Goal: Information Seeking & Learning: Learn about a topic

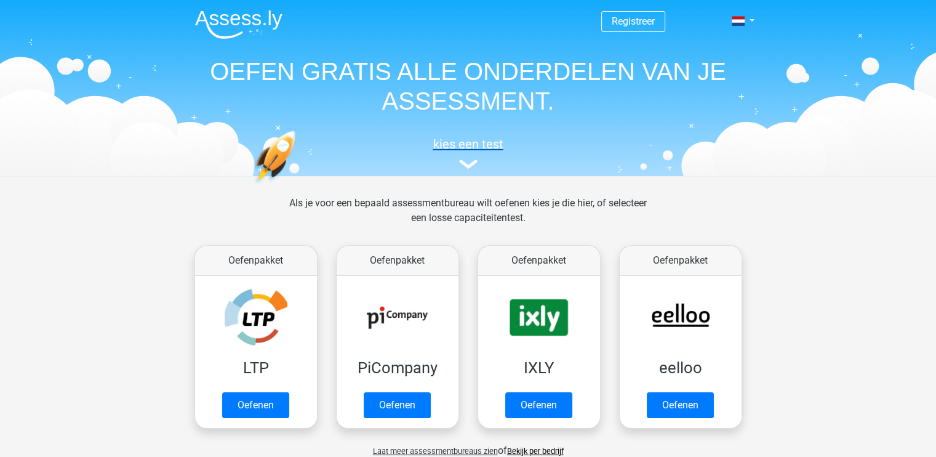
click at [463, 162] on img at bounding box center [468, 163] width 18 height 9
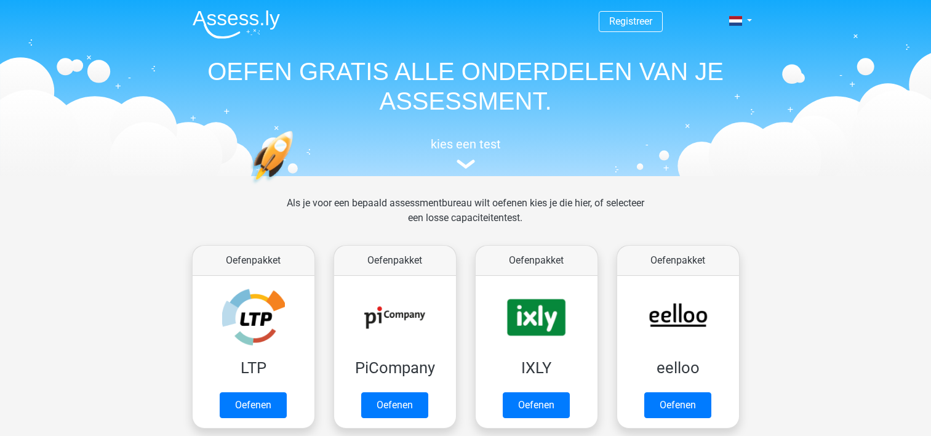
scroll to position [477, 0]
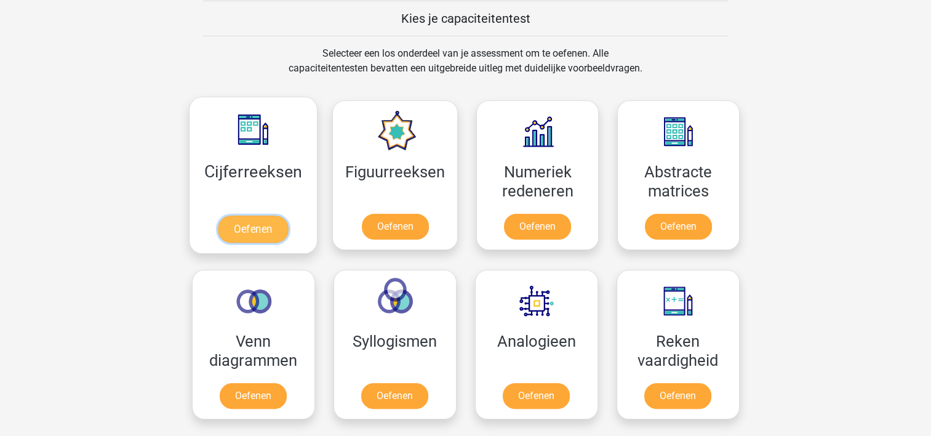
click at [250, 229] on link "Oefenen" at bounding box center [253, 228] width 70 height 27
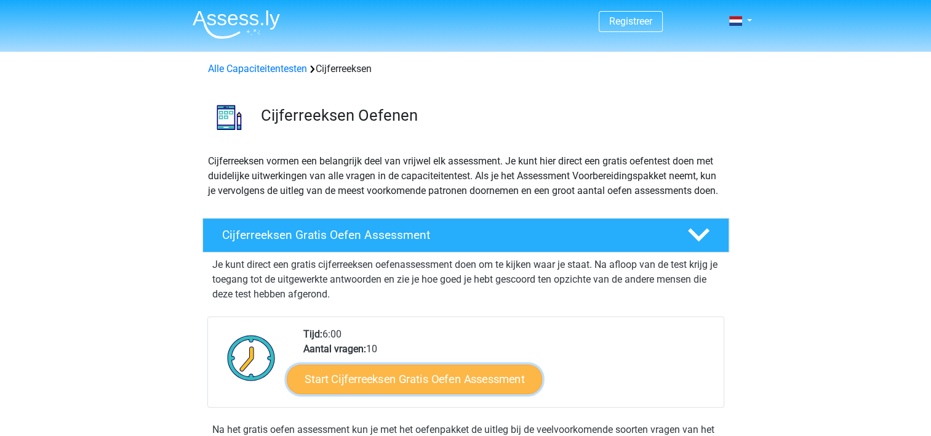
click at [384, 393] on link "Start Cijferreeksen Gratis Oefen Assessment" at bounding box center [414, 379] width 255 height 30
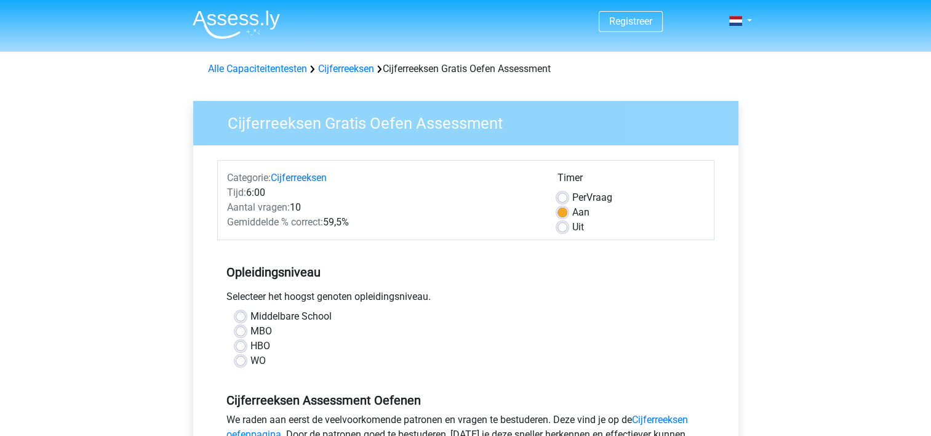
click at [250, 329] on label "MBO" at bounding box center [261, 331] width 22 height 15
click at [237, 329] on input "MBO" at bounding box center [241, 330] width 10 height 12
radio input "true"
click at [572, 228] on label "Uit" at bounding box center [578, 227] width 12 height 15
click at [562, 228] on input "Uit" at bounding box center [562, 226] width 10 height 12
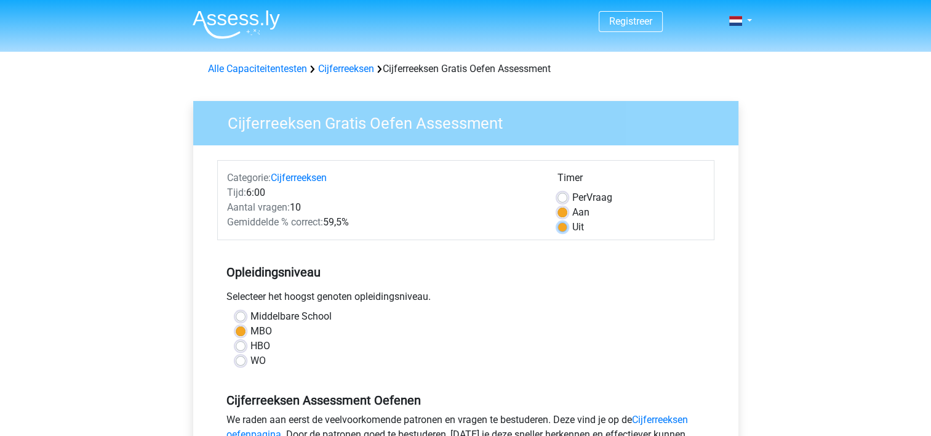
radio input "true"
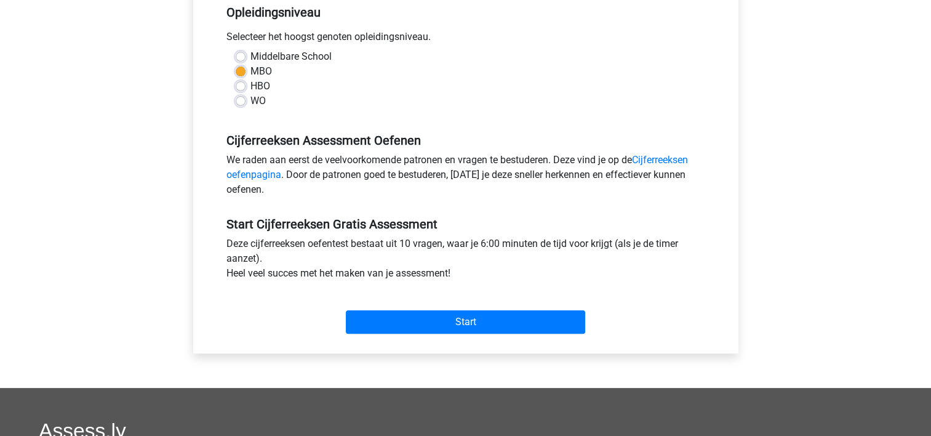
scroll to position [271, 0]
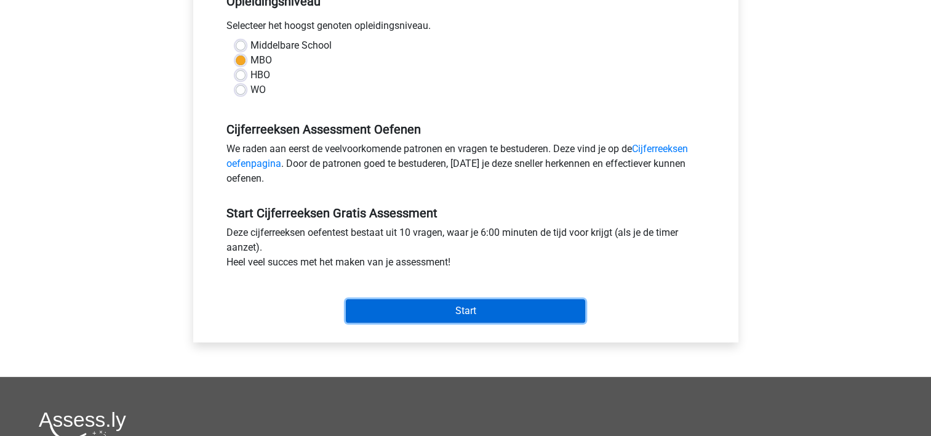
click at [460, 309] on input "Start" at bounding box center [465, 310] width 239 height 23
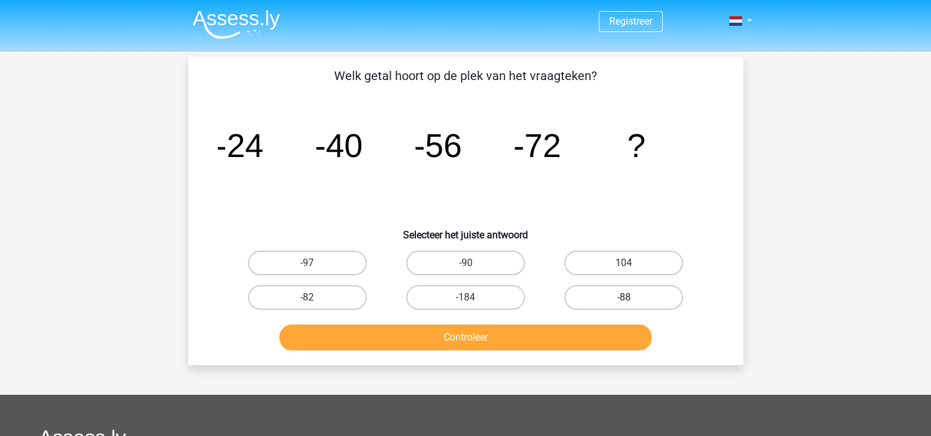
click at [599, 295] on label "-88" at bounding box center [623, 297] width 119 height 25
click at [624, 297] on input "-88" at bounding box center [628, 301] width 8 height 8
radio input "true"
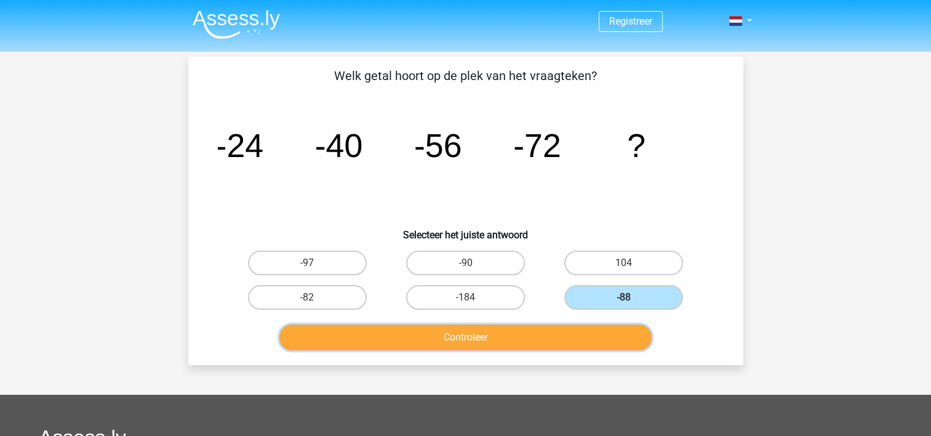
click at [524, 332] on button "Controleer" at bounding box center [465, 337] width 372 height 26
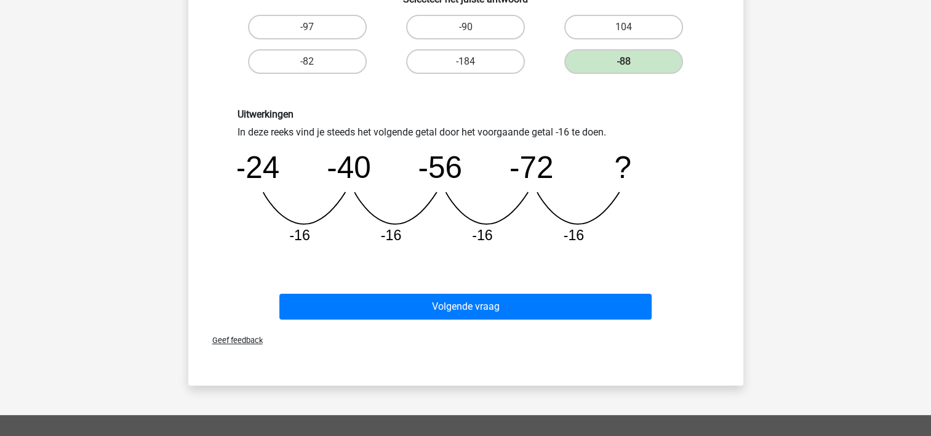
scroll to position [246, 0]
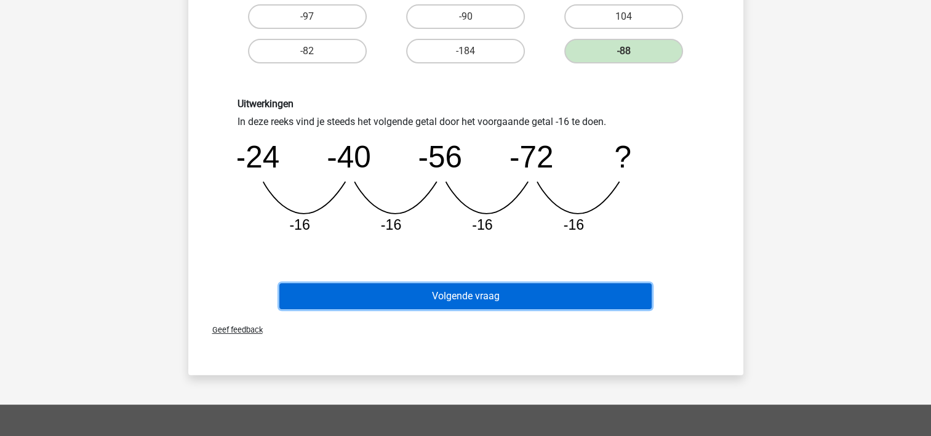
click at [473, 287] on button "Volgende vraag" at bounding box center [465, 296] width 372 height 26
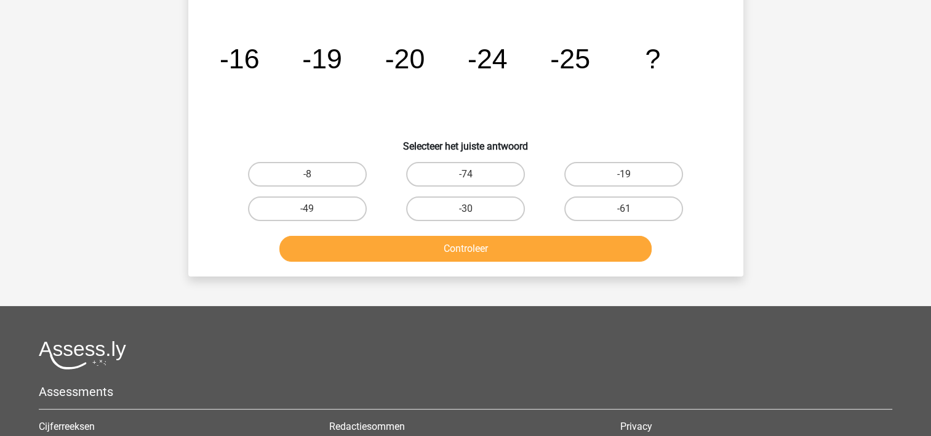
scroll to position [57, 0]
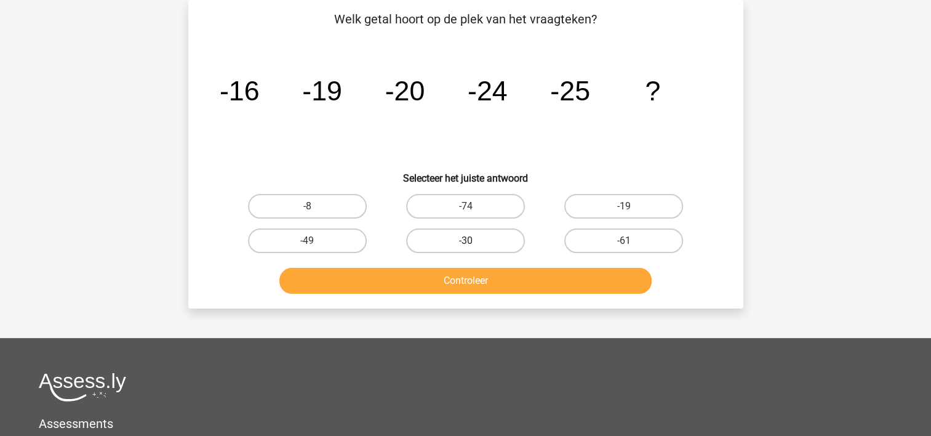
click at [473, 236] on label "-30" at bounding box center [465, 240] width 119 height 25
click at [473, 241] on input "-30" at bounding box center [469, 245] width 8 height 8
radio input "true"
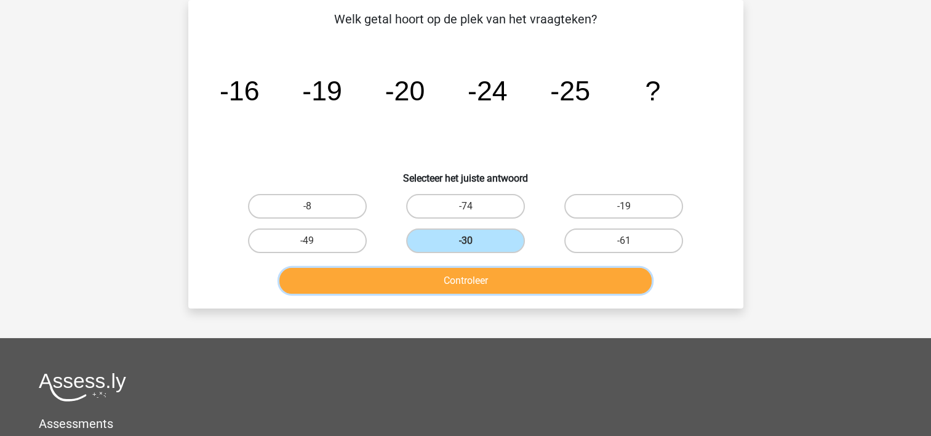
click at [467, 275] on button "Controleer" at bounding box center [465, 281] width 372 height 26
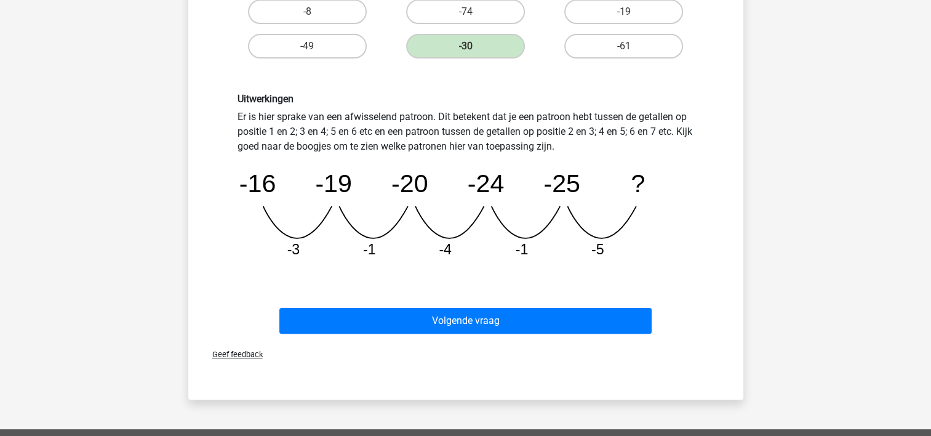
scroll to position [253, 0]
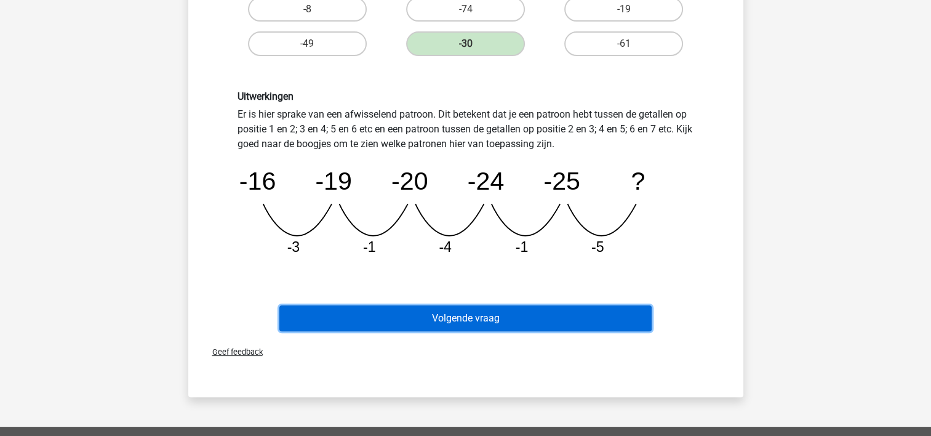
click at [453, 311] on button "Volgende vraag" at bounding box center [465, 318] width 372 height 26
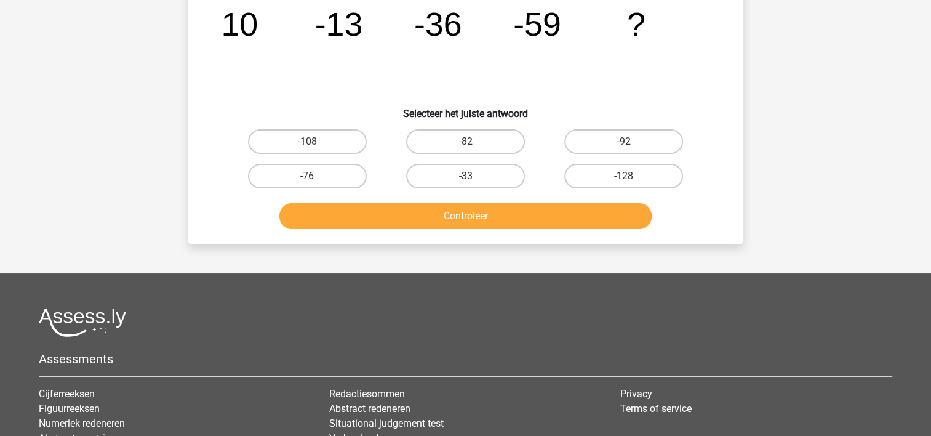
scroll to position [57, 0]
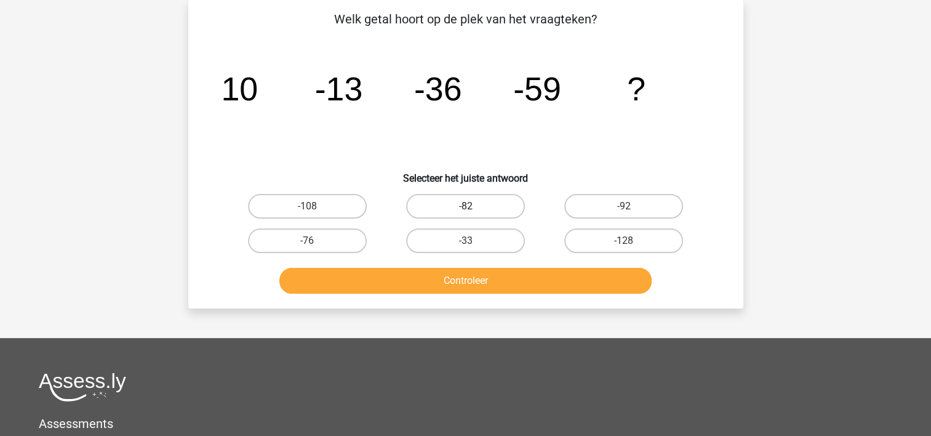
click at [458, 212] on label "-82" at bounding box center [465, 206] width 119 height 25
click at [465, 212] on input "-82" at bounding box center [469, 210] width 8 height 8
radio input "true"
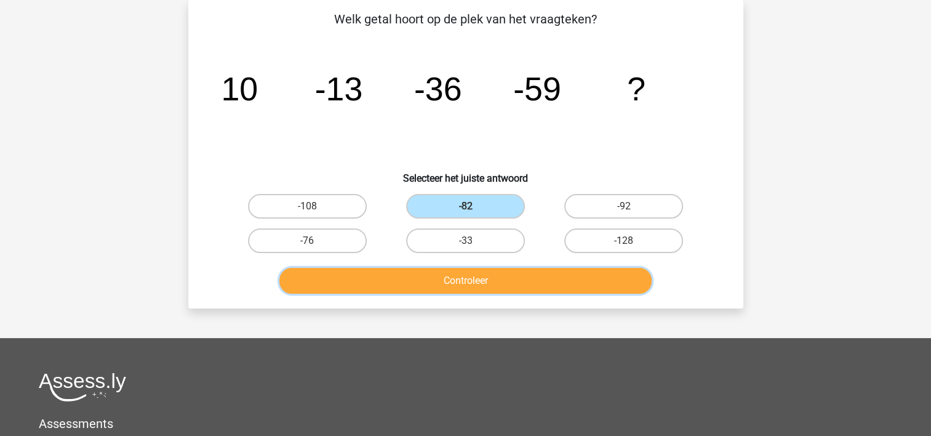
click at [453, 271] on button "Controleer" at bounding box center [465, 281] width 372 height 26
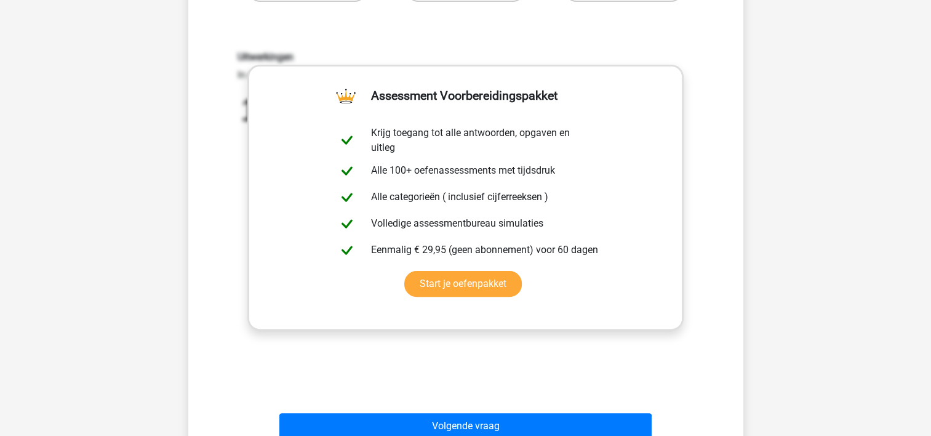
scroll to position [303, 0]
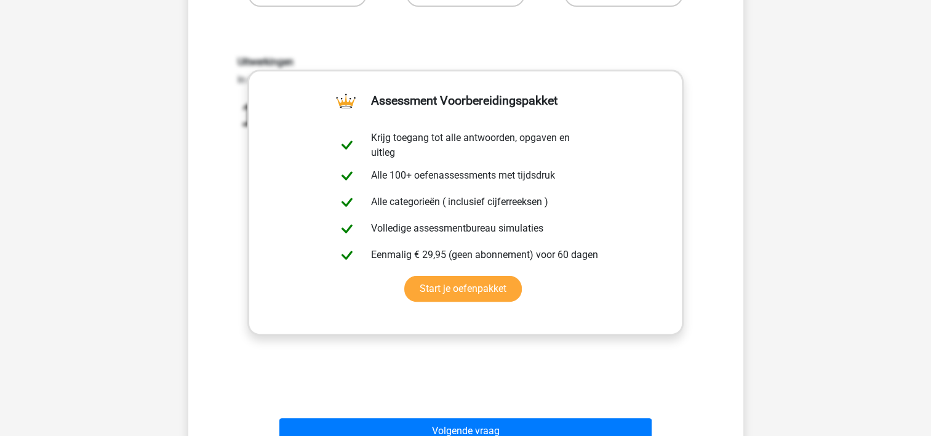
click at [486, 349] on div "Uitwerkingen In deze reeks vind je steeds het volgende getal door het voorgaand…" at bounding box center [466, 216] width 516 height 381
click at [353, 391] on div "Uitwerkingen In deze reeks vind je steeds het volgende getal door het voorgaand…" at bounding box center [466, 216] width 516 height 381
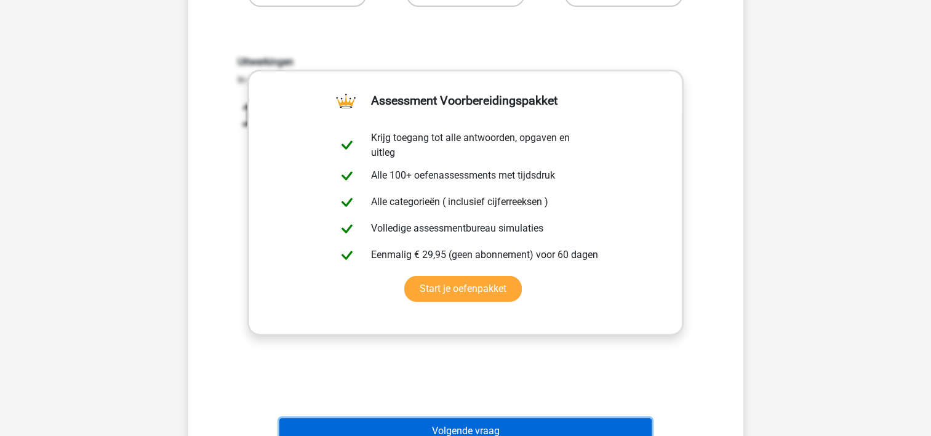
click at [410, 418] on button "Volgende vraag" at bounding box center [465, 431] width 372 height 26
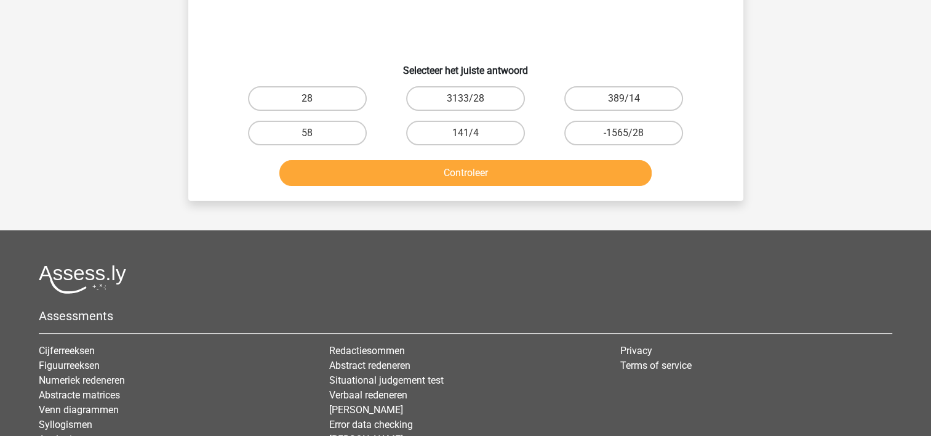
scroll to position [57, 0]
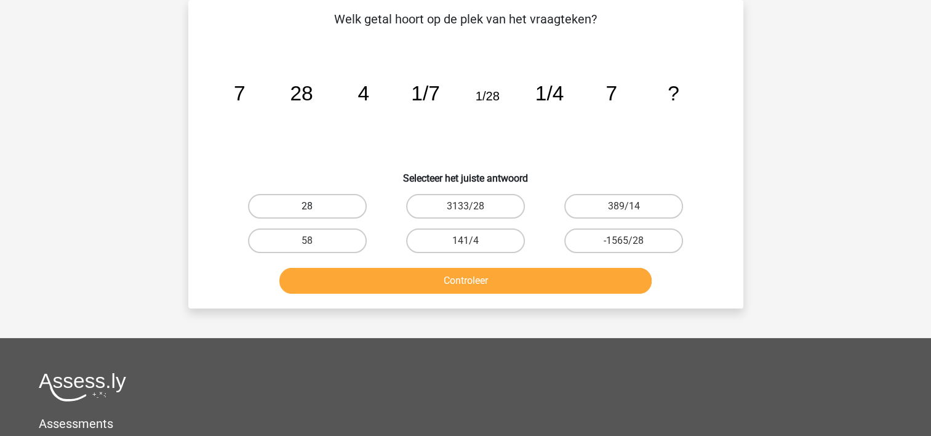
click at [297, 202] on label "28" at bounding box center [307, 206] width 119 height 25
click at [307, 206] on input "28" at bounding box center [311, 210] width 8 height 8
radio input "true"
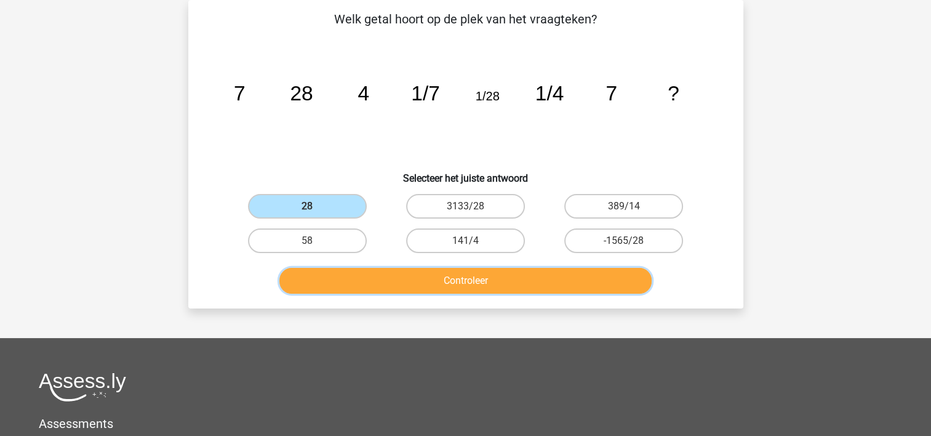
click at [377, 281] on button "Controleer" at bounding box center [465, 281] width 372 height 26
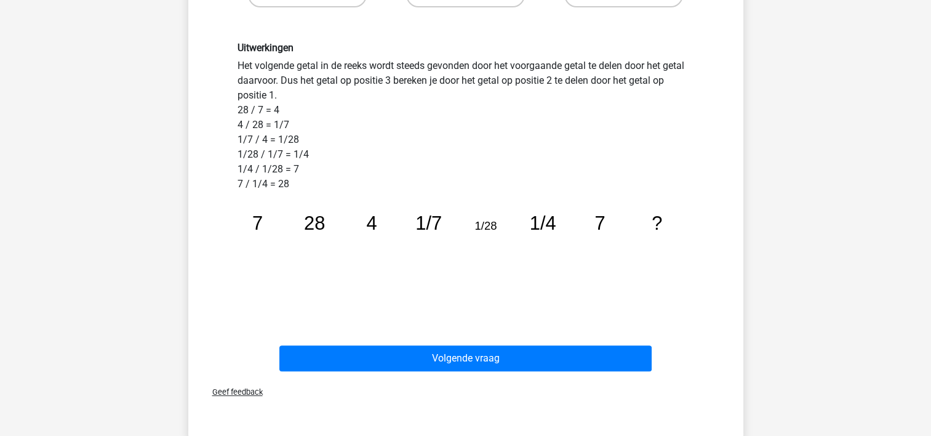
scroll to position [303, 0]
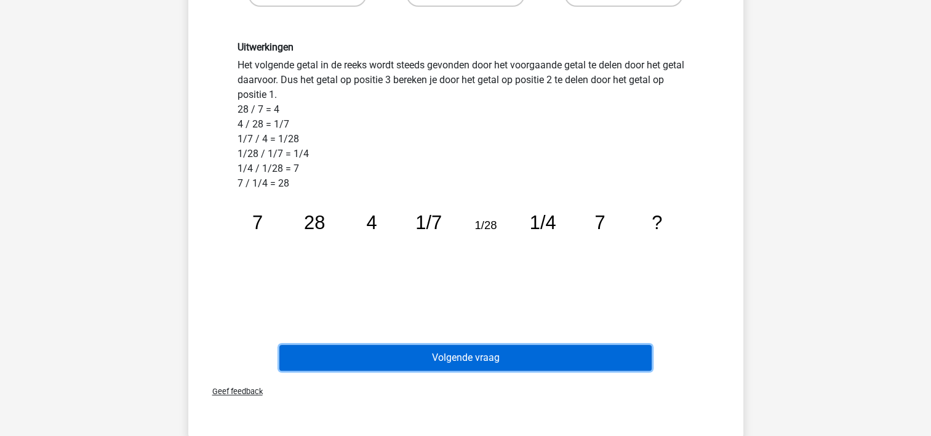
click at [396, 350] on button "Volgende vraag" at bounding box center [465, 358] width 372 height 26
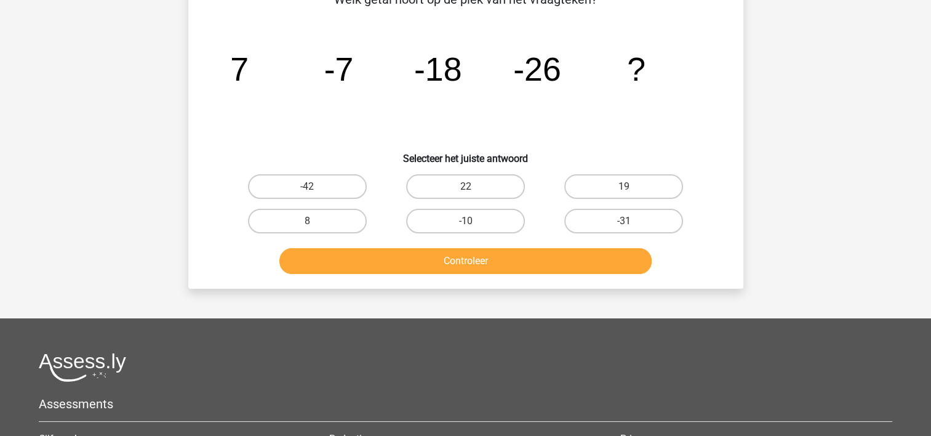
scroll to position [57, 0]
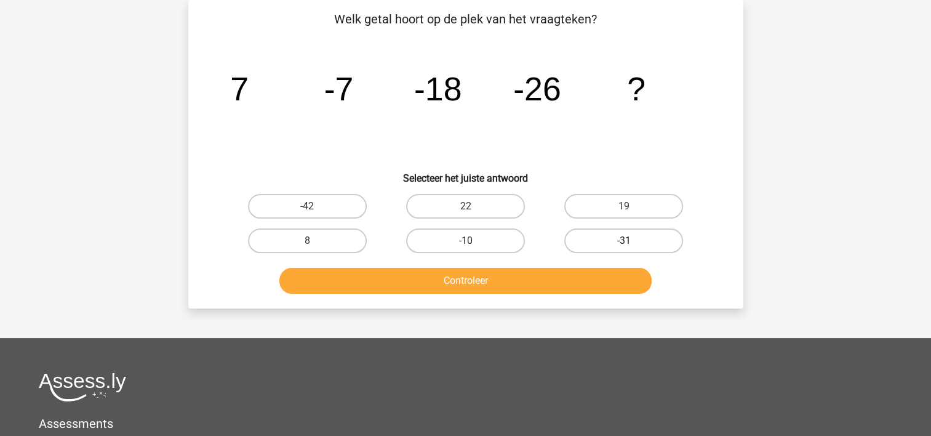
click at [628, 239] on label "-31" at bounding box center [623, 240] width 119 height 25
click at [628, 241] on input "-31" at bounding box center [628, 245] width 8 height 8
radio input "true"
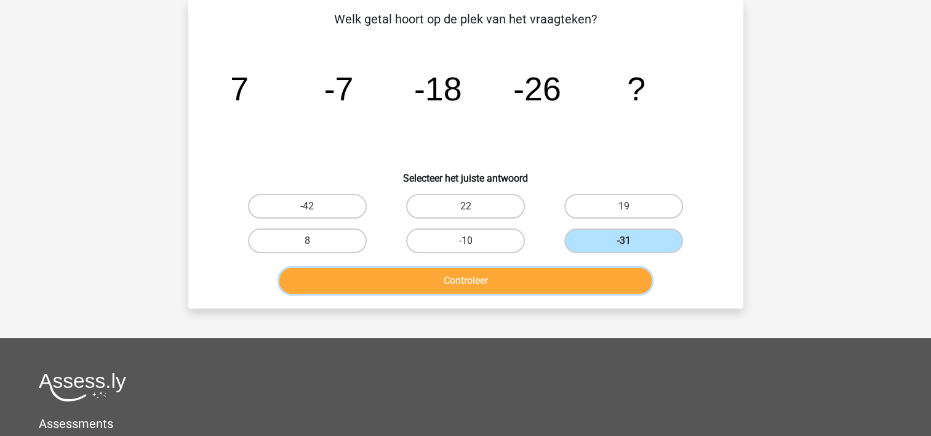
click at [550, 271] on button "Controleer" at bounding box center [465, 281] width 372 height 26
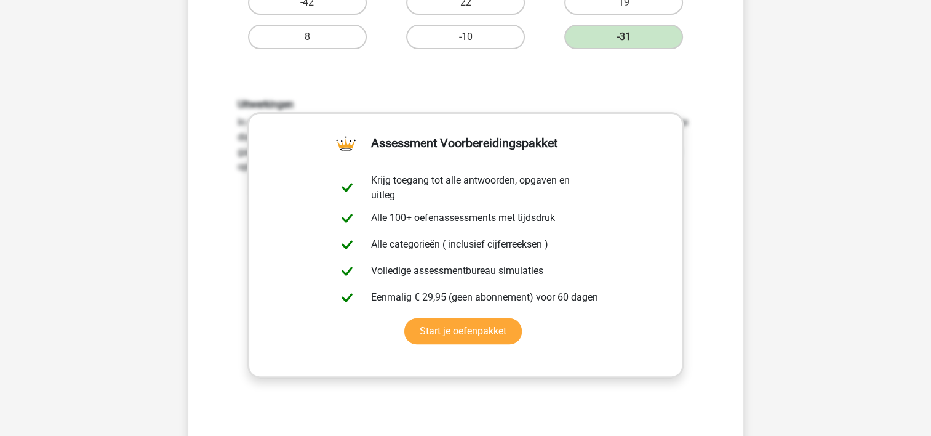
scroll to position [278, 0]
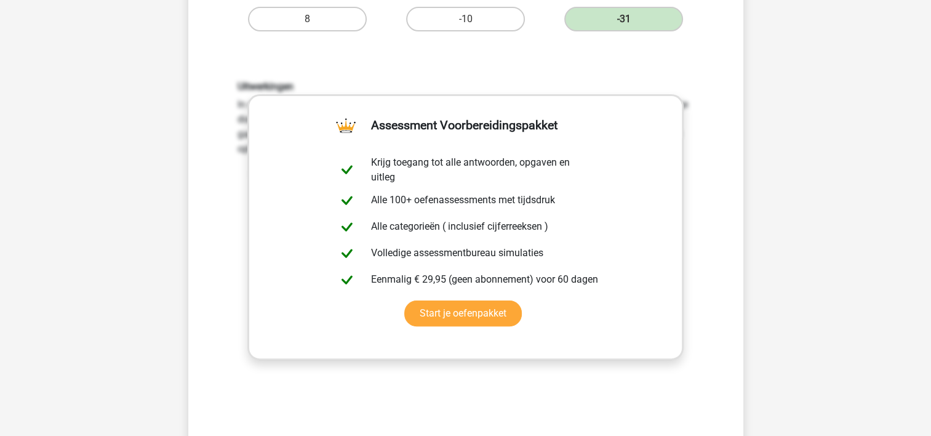
click at [345, 377] on div "Uitwerkingen In deze reeks vind je het tweede getal door het eerste getal -14 t…" at bounding box center [466, 241] width 516 height 381
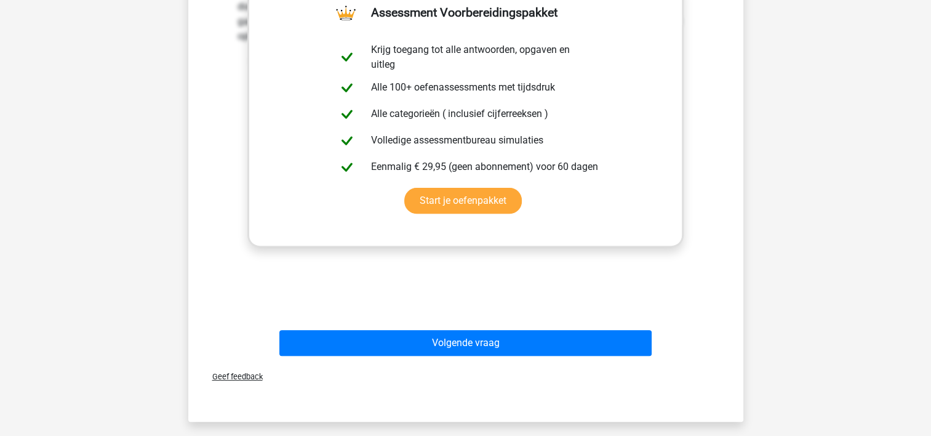
scroll to position [401, 0]
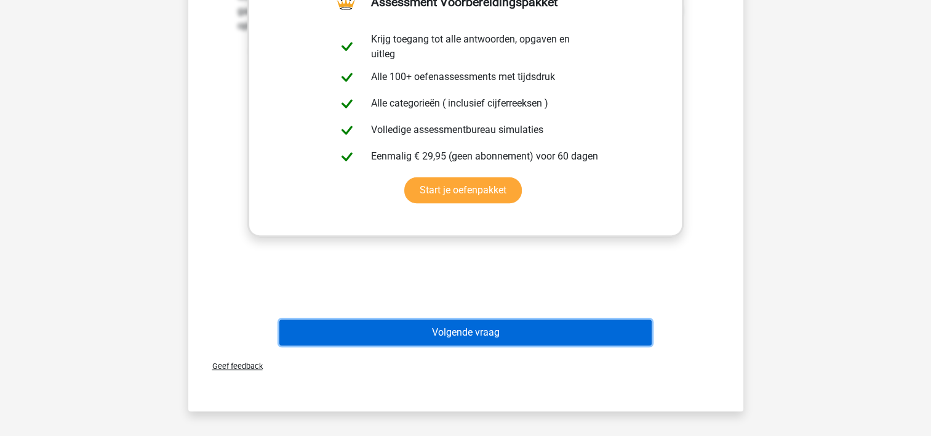
click at [460, 331] on button "Volgende vraag" at bounding box center [465, 332] width 372 height 26
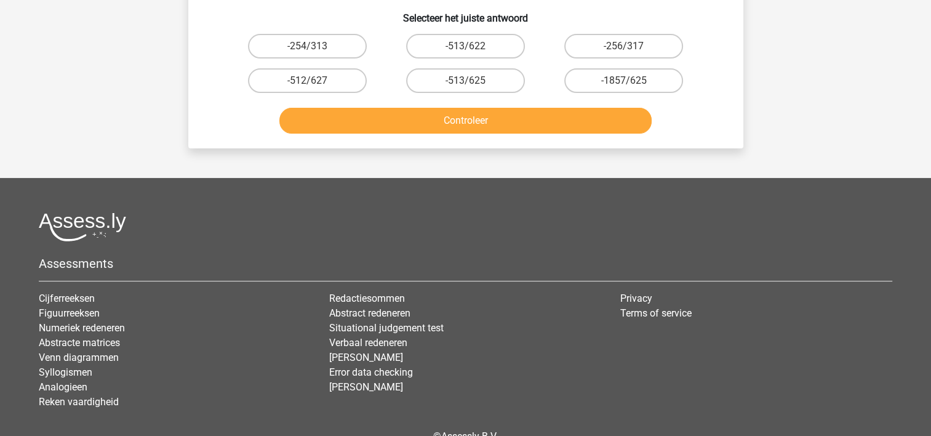
scroll to position [57, 0]
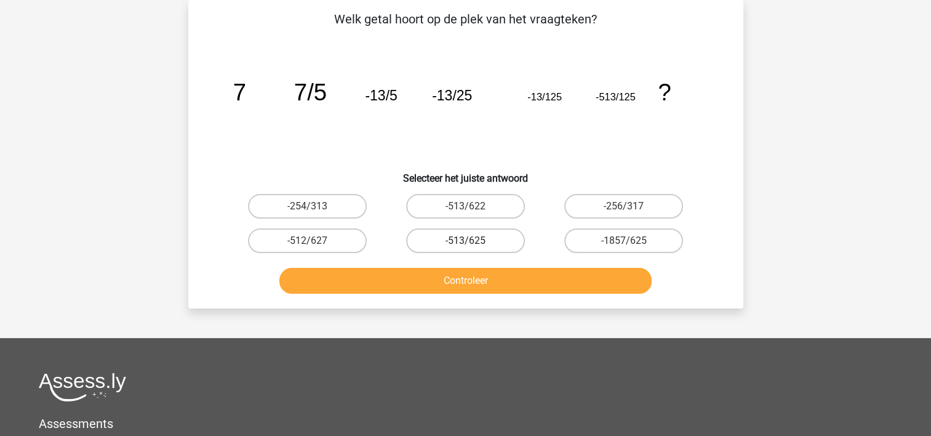
click at [465, 237] on label "-513/625" at bounding box center [465, 240] width 119 height 25
click at [465, 241] on input "-513/625" at bounding box center [469, 245] width 8 height 8
radio input "true"
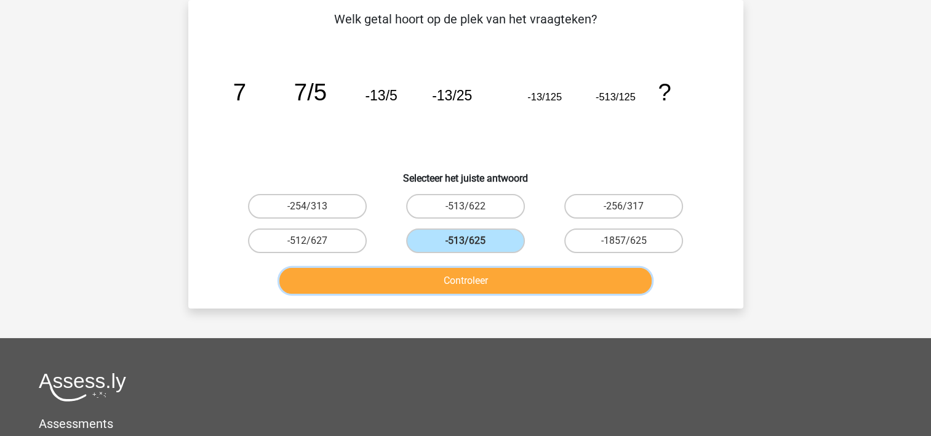
click at [460, 279] on button "Controleer" at bounding box center [465, 281] width 372 height 26
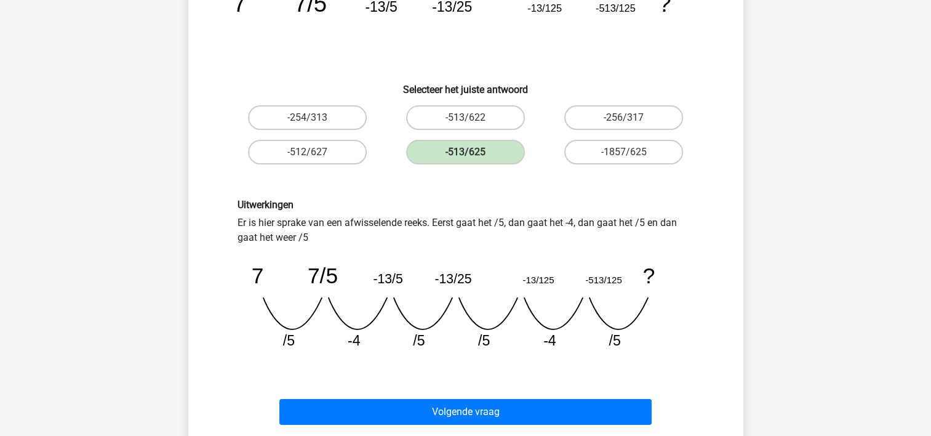
scroll to position [180, 0]
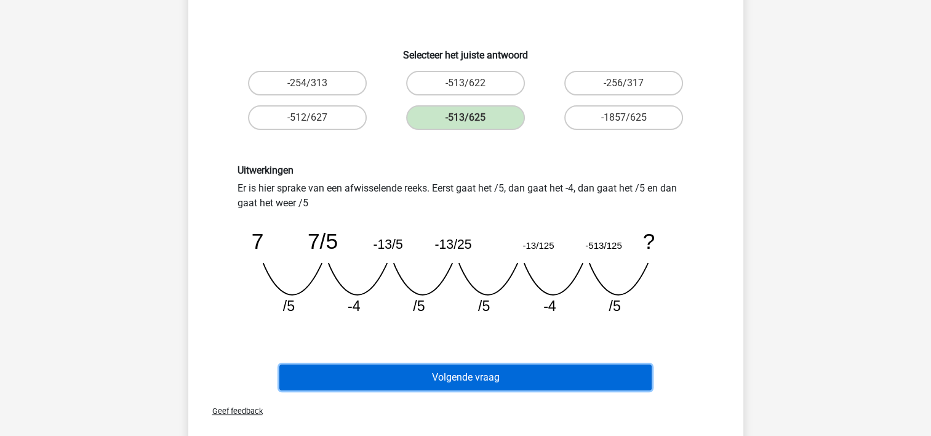
click at [433, 365] on button "Volgende vraag" at bounding box center [465, 377] width 372 height 26
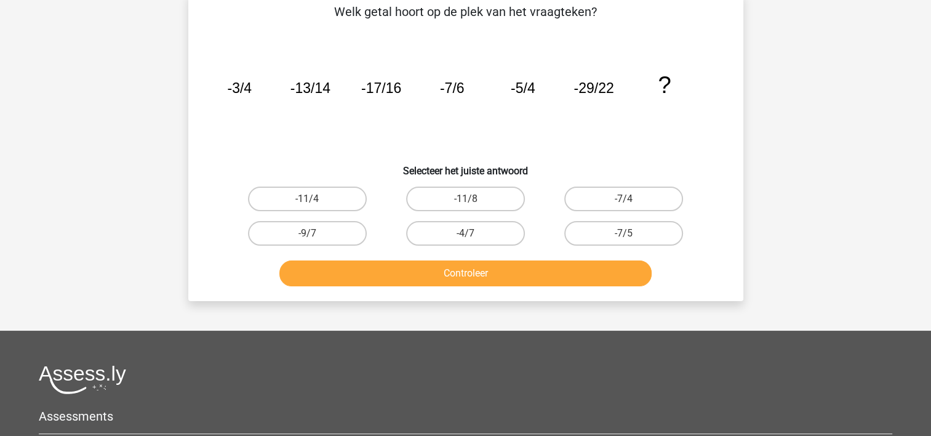
scroll to position [57, 0]
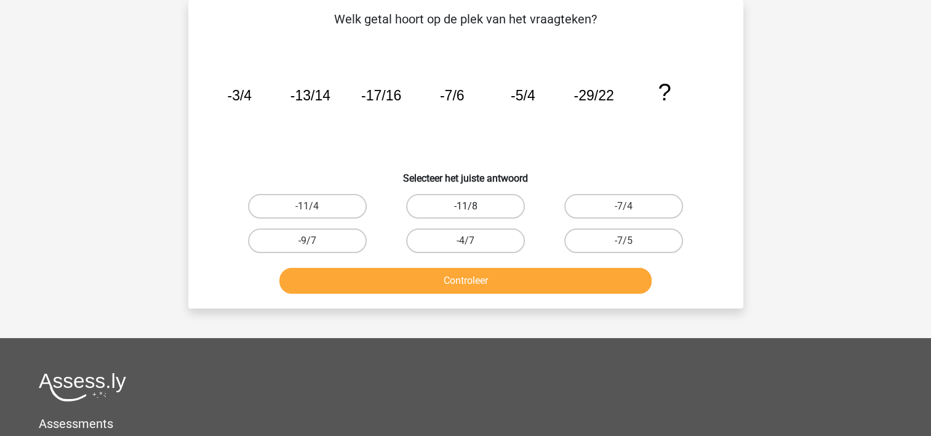
click at [487, 204] on label "-11/8" at bounding box center [465, 206] width 119 height 25
click at [473, 206] on input "-11/8" at bounding box center [469, 210] width 8 height 8
radio input "true"
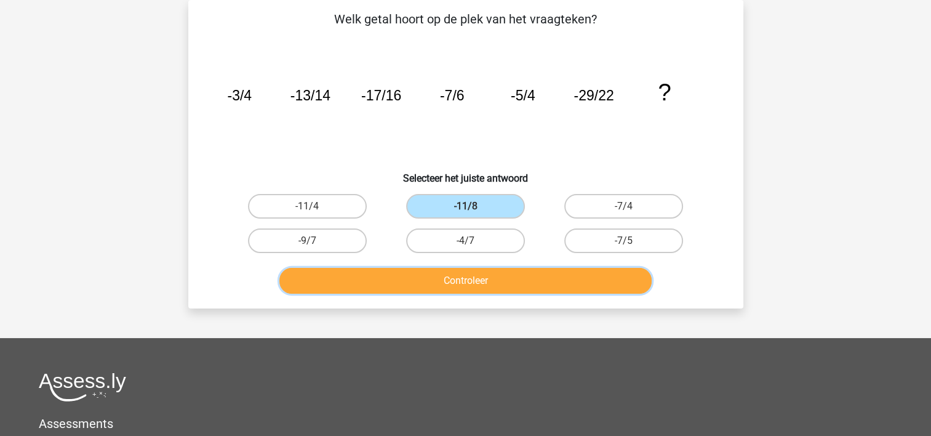
click at [463, 271] on button "Controleer" at bounding box center [465, 281] width 372 height 26
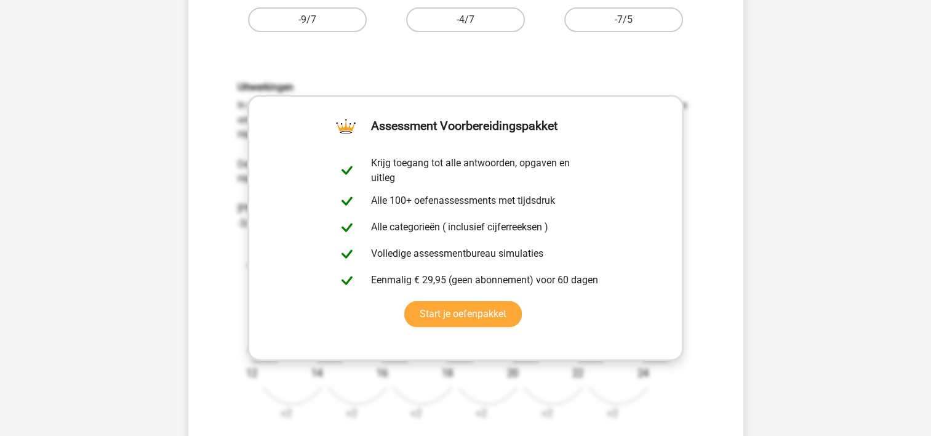
scroll to position [278, 0]
click at [719, 325] on div "Uitwerkingen In deze reeks zijn er eigenlijk twee reeksen. 1 reeks van de telle…" at bounding box center [466, 255] width 516 height 409
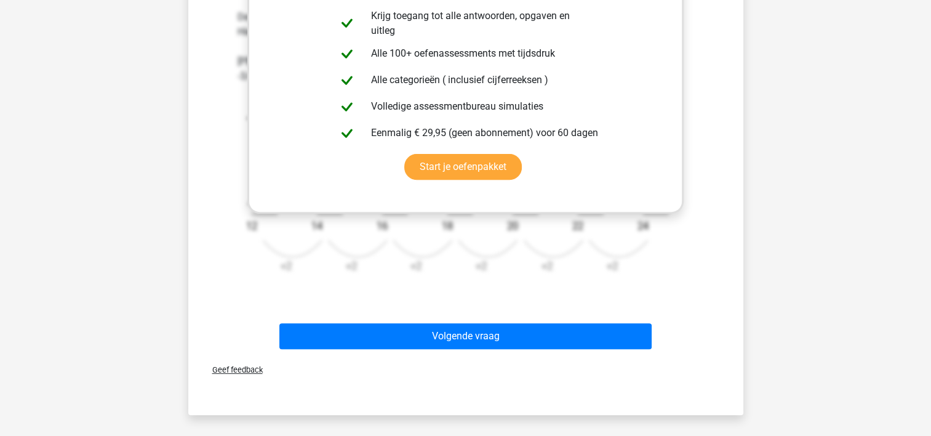
scroll to position [426, 0]
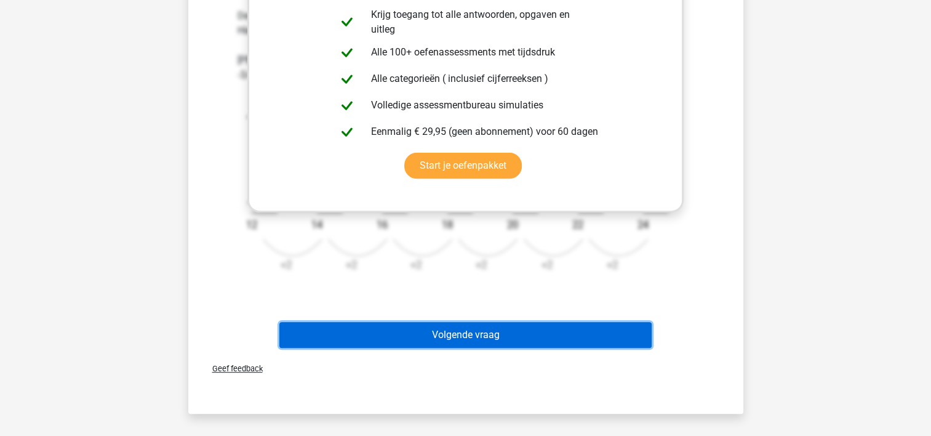
click at [478, 324] on button "Volgende vraag" at bounding box center [465, 335] width 372 height 26
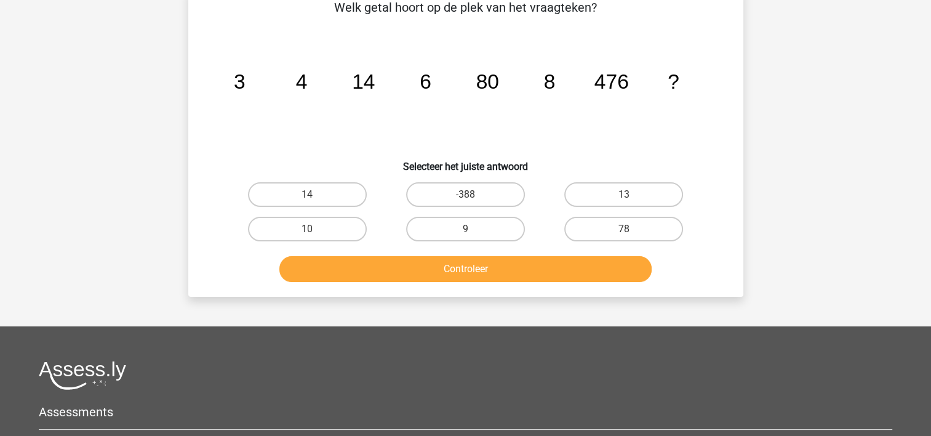
scroll to position [57, 0]
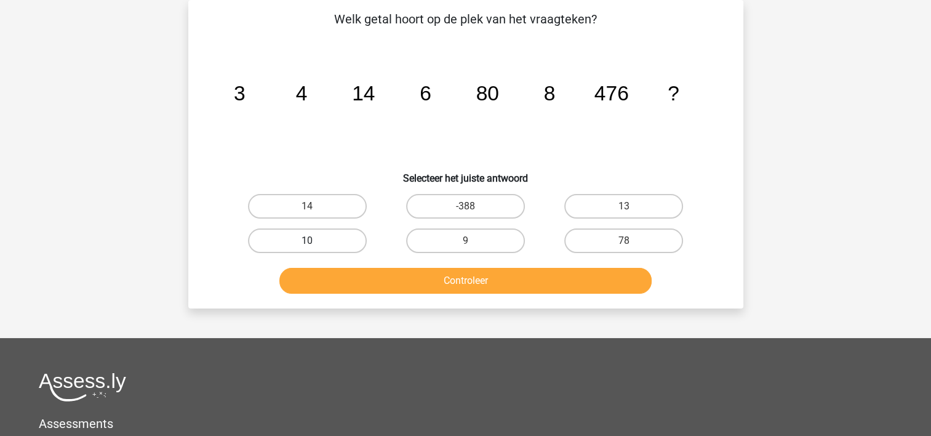
click at [330, 241] on label "10" at bounding box center [307, 240] width 119 height 25
click at [315, 241] on input "10" at bounding box center [311, 245] width 8 height 8
radio input "true"
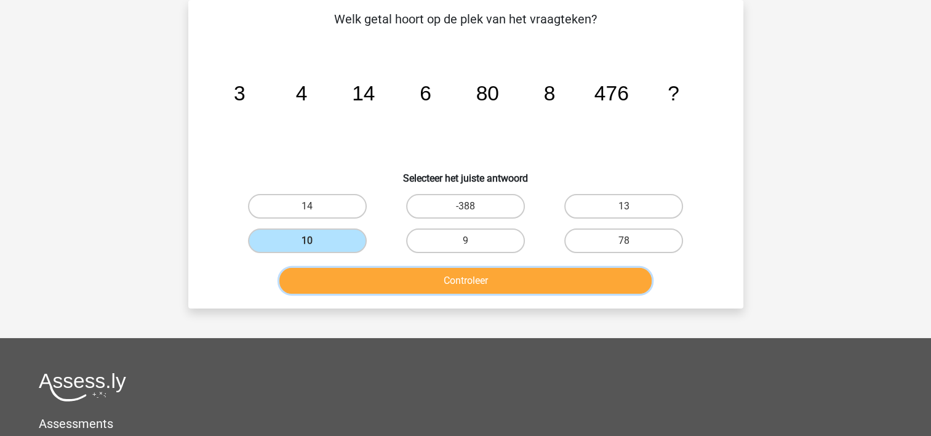
click at [420, 283] on button "Controleer" at bounding box center [465, 281] width 372 height 26
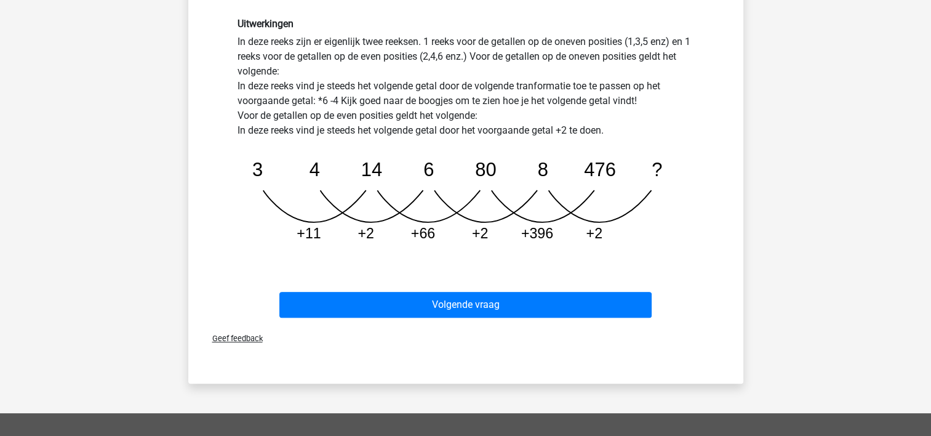
scroll to position [327, 0]
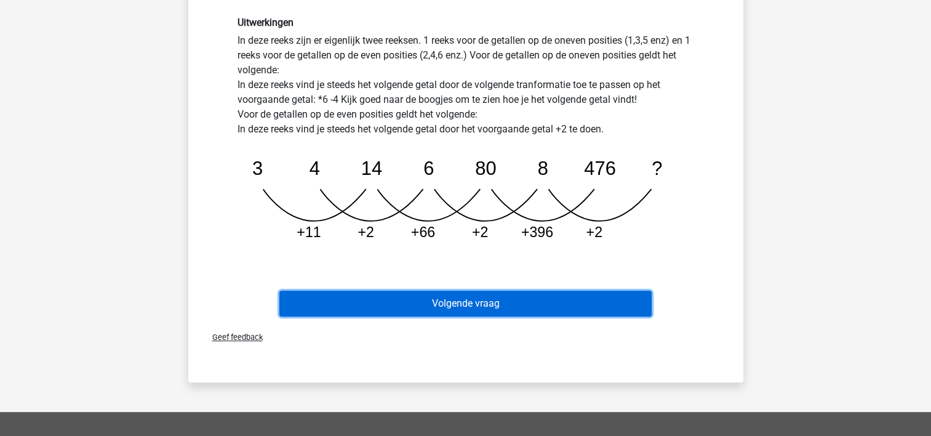
click at [428, 298] on button "Volgende vraag" at bounding box center [465, 303] width 372 height 26
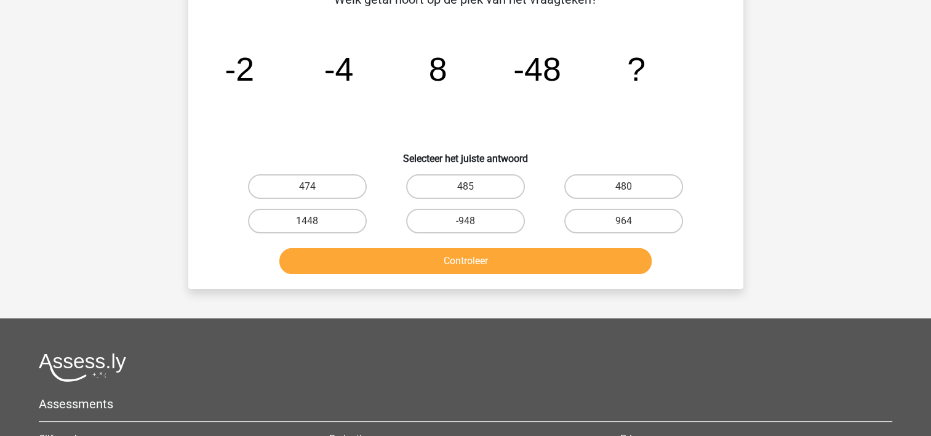
scroll to position [57, 0]
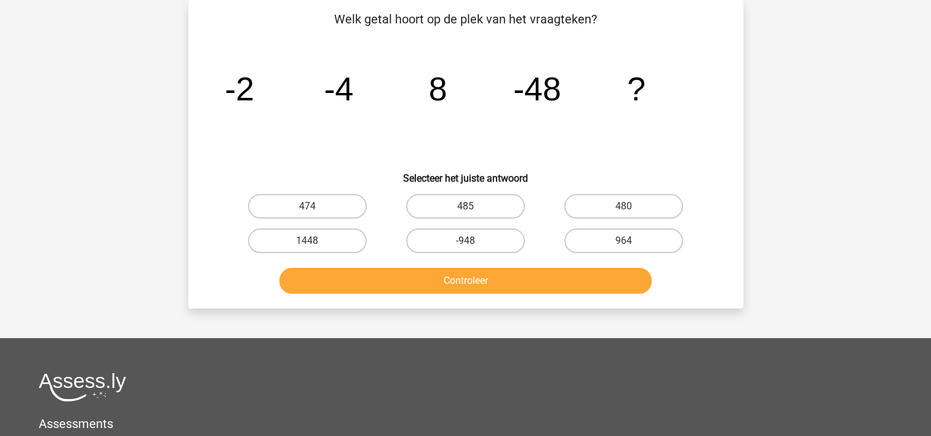
click at [608, 190] on div "480" at bounding box center [623, 206] width 158 height 34
click at [604, 204] on label "480" at bounding box center [623, 206] width 119 height 25
click at [624, 206] on input "480" at bounding box center [628, 210] width 8 height 8
radio input "true"
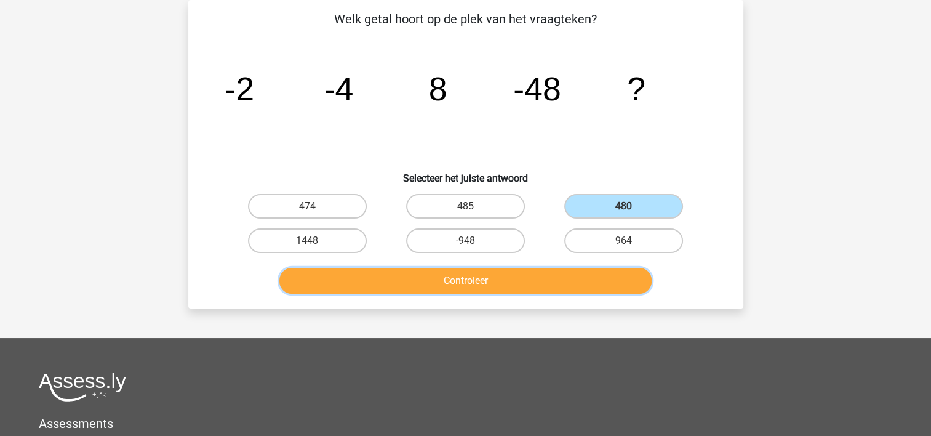
click at [477, 272] on button "Controleer" at bounding box center [465, 281] width 372 height 26
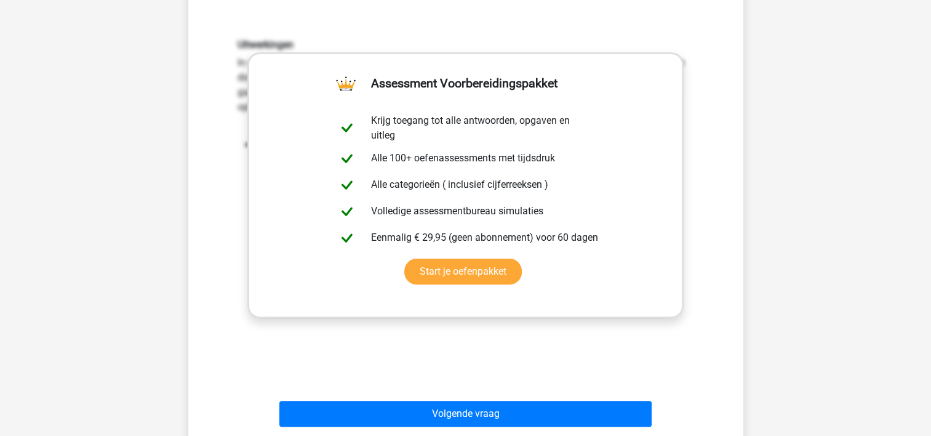
scroll to position [327, 0]
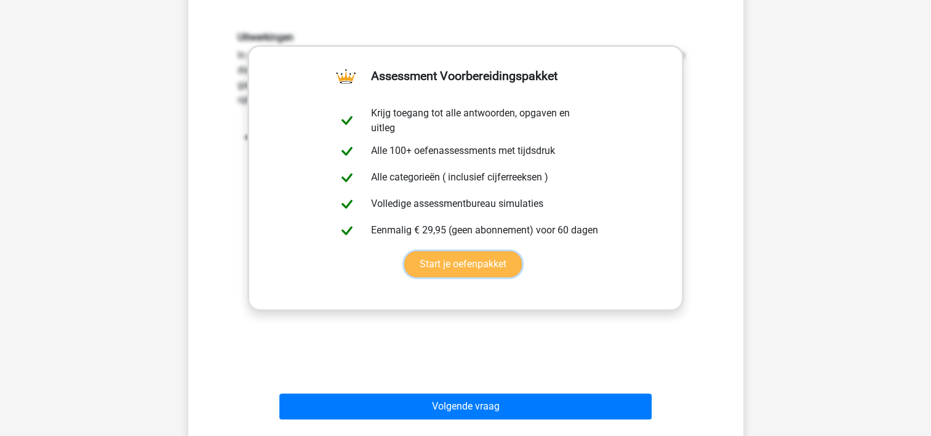
click at [522, 251] on link "Start je oefenpakket" at bounding box center [463, 264] width 118 height 26
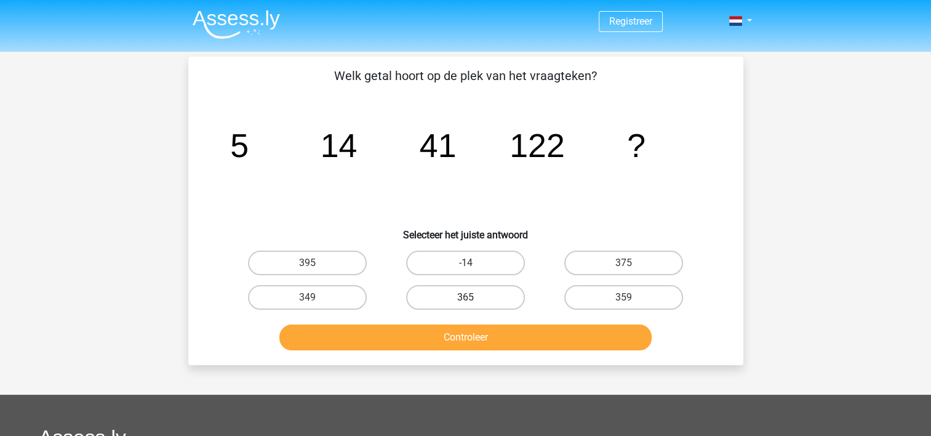
click at [465, 290] on label "365" at bounding box center [465, 297] width 119 height 25
click at [465, 297] on input "365" at bounding box center [469, 301] width 8 height 8
radio input "true"
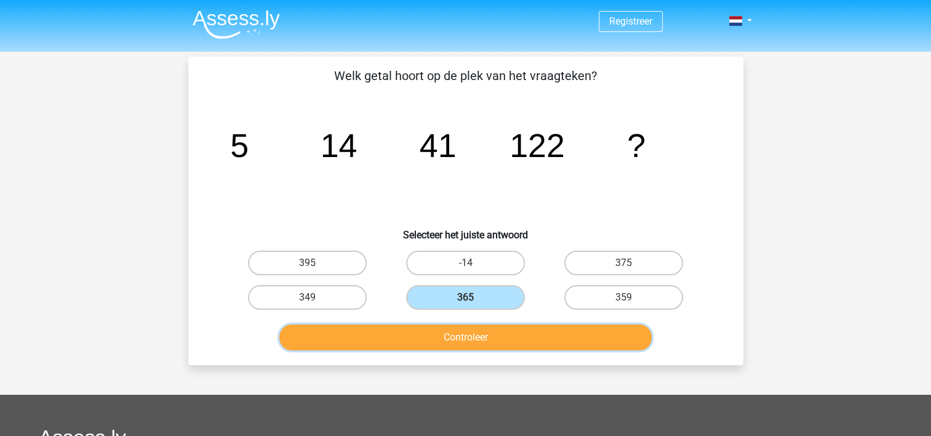
click at [465, 332] on button "Controleer" at bounding box center [465, 337] width 372 height 26
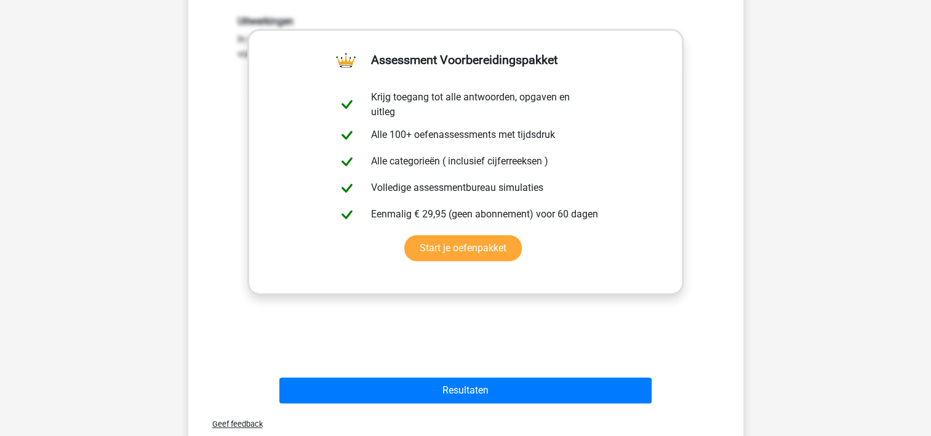
scroll to position [345, 0]
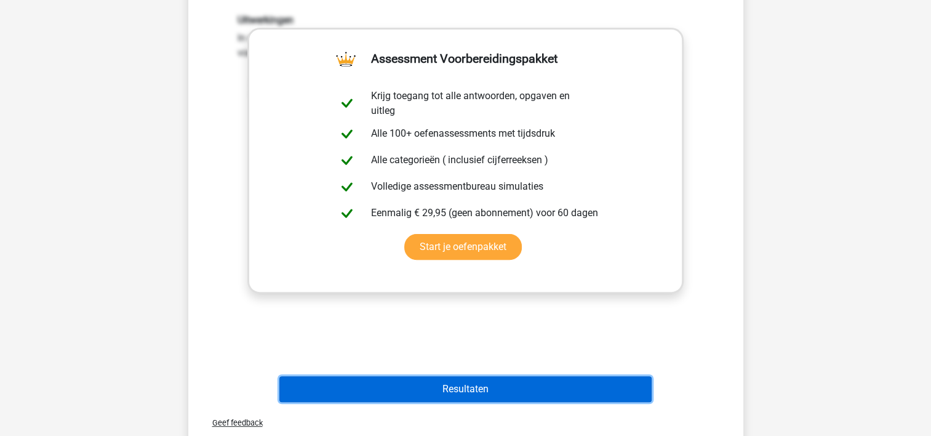
click at [443, 385] on button "Resultaten" at bounding box center [465, 389] width 372 height 26
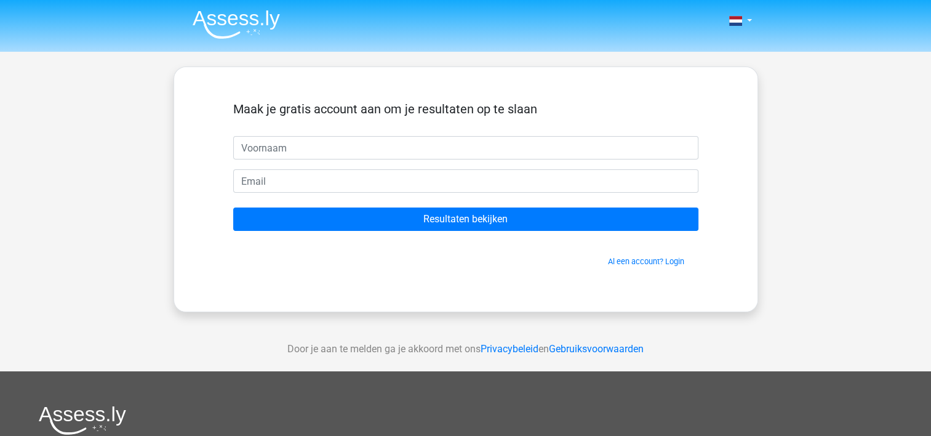
type input "r"
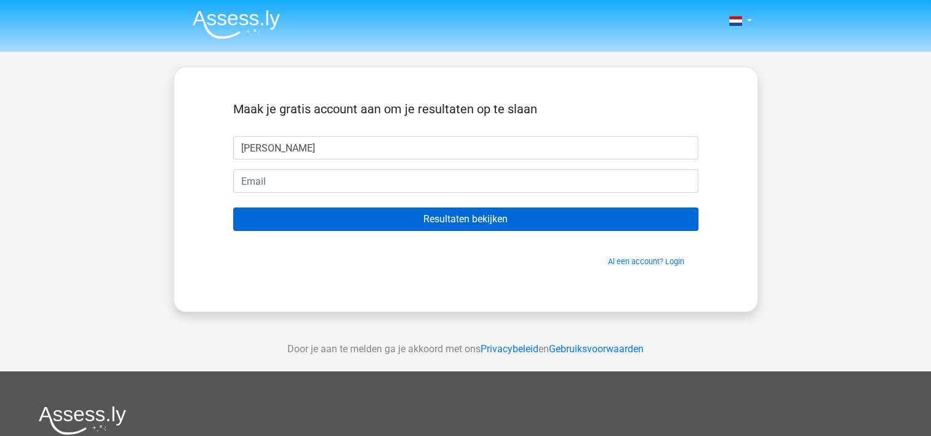
type input "[PERSON_NAME]"
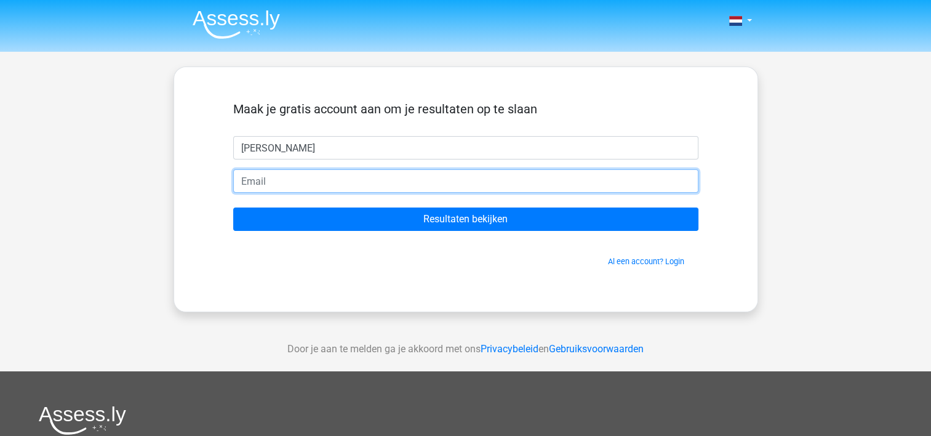
click at [292, 185] on input "email" at bounding box center [465, 180] width 465 height 23
type input "[EMAIL_ADDRESS][DOMAIN_NAME]"
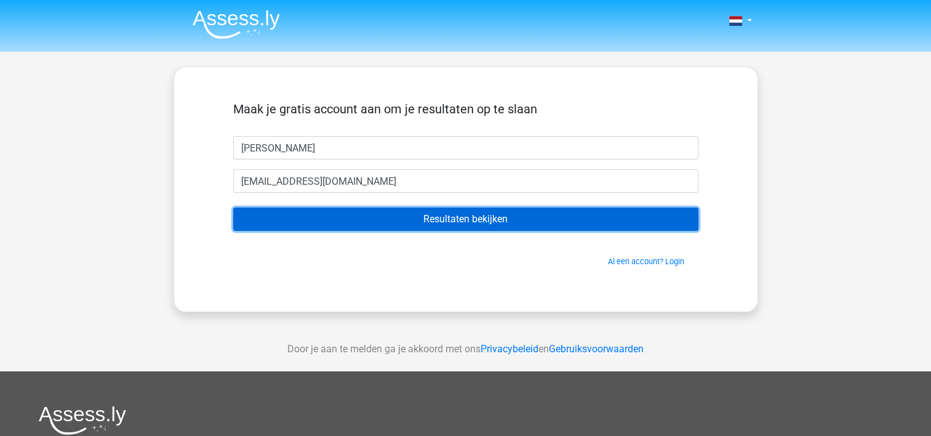
click at [437, 214] on input "Resultaten bekijken" at bounding box center [465, 218] width 465 height 23
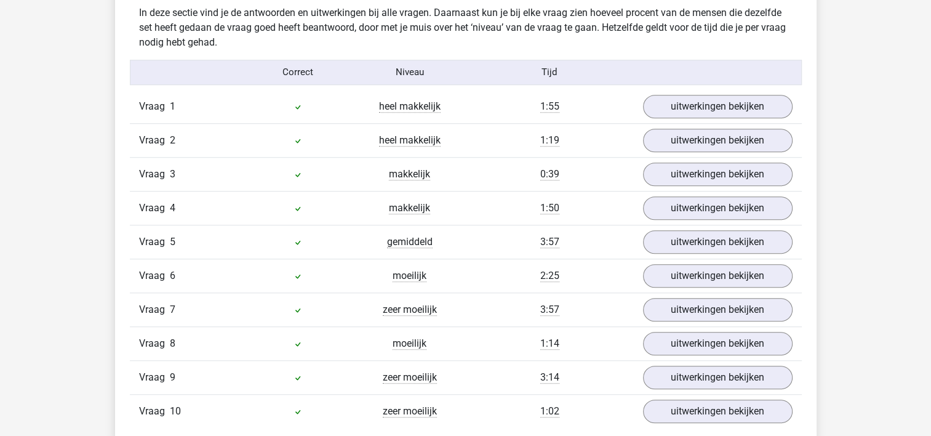
scroll to position [984, 0]
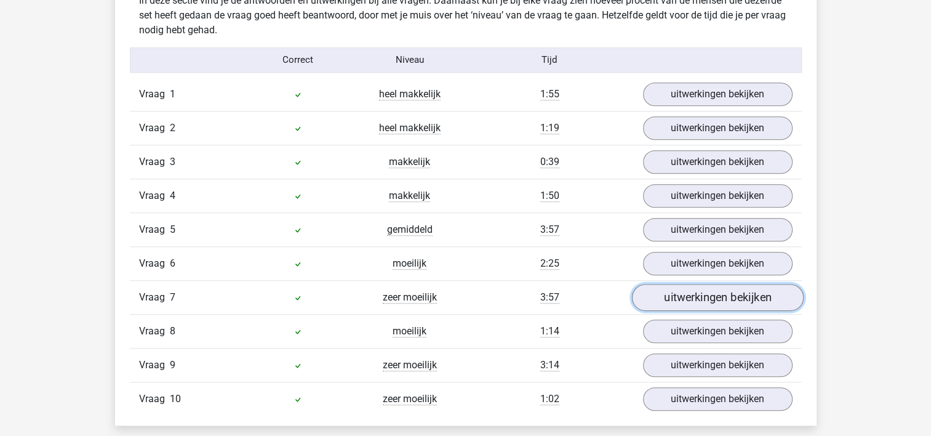
click at [707, 298] on link "uitwerkingen bekijken" at bounding box center [717, 297] width 172 height 27
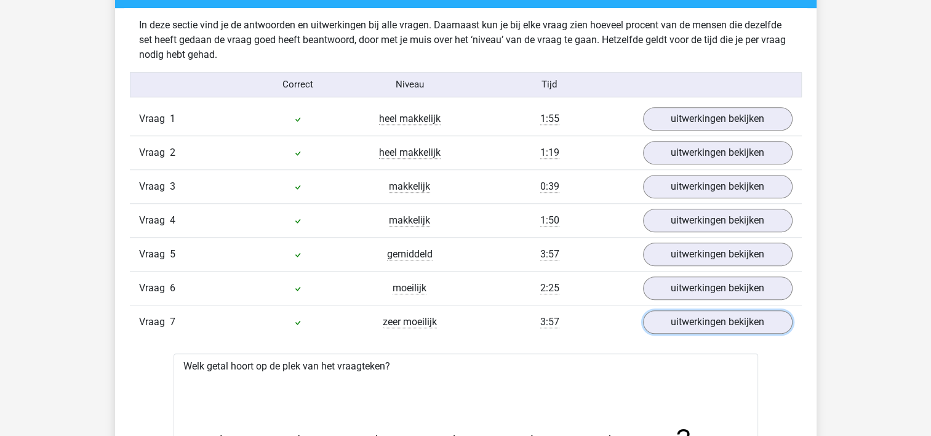
scroll to position [921, 0]
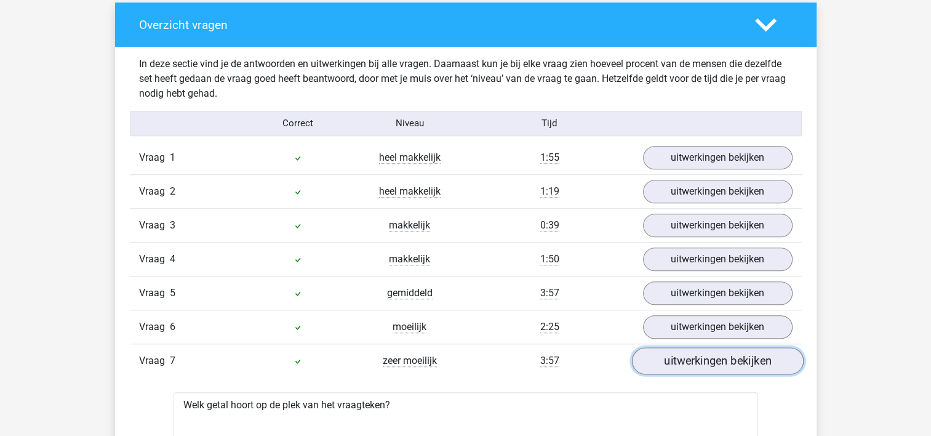
click at [705, 354] on link "uitwerkingen bekijken" at bounding box center [717, 360] width 172 height 27
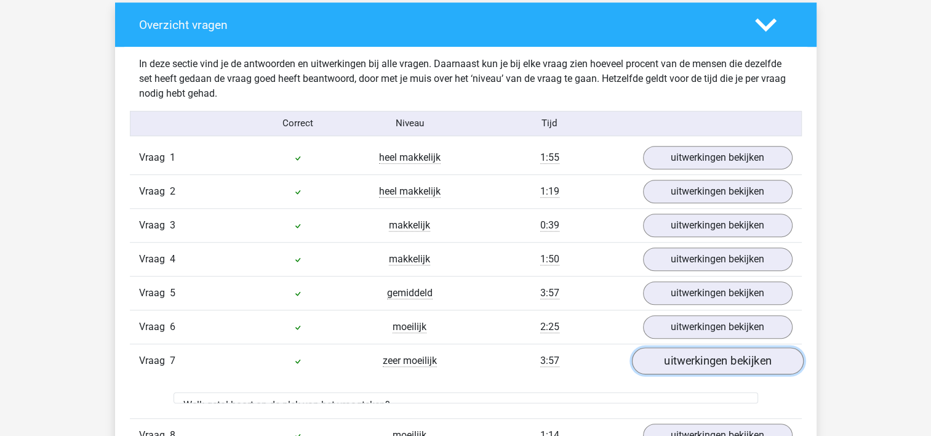
click at [705, 354] on link "uitwerkingen bekijken" at bounding box center [717, 360] width 172 height 27
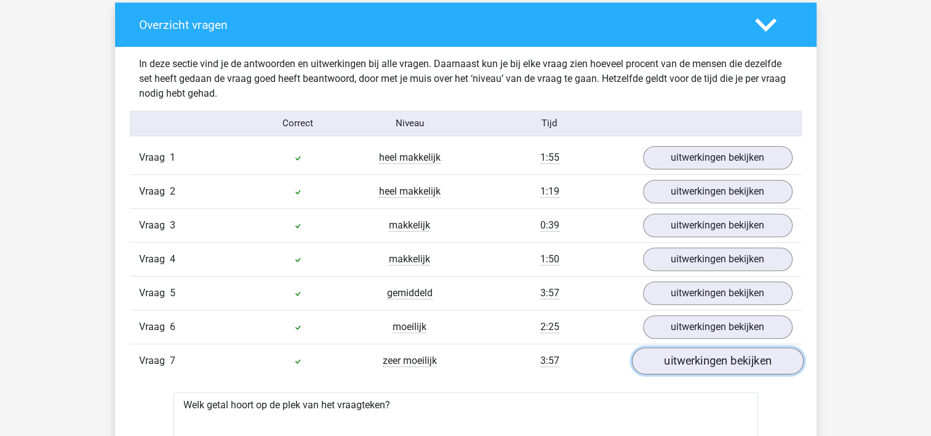
click at [705, 354] on link "uitwerkingen bekijken" at bounding box center [717, 360] width 172 height 27
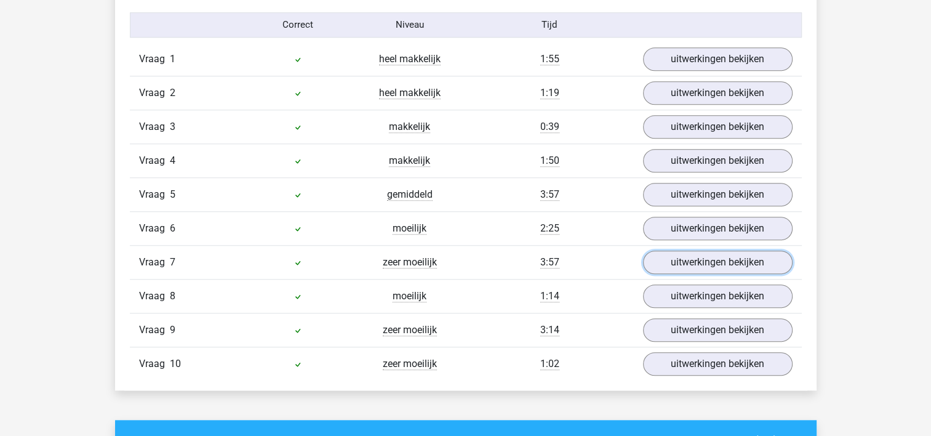
scroll to position [1044, 0]
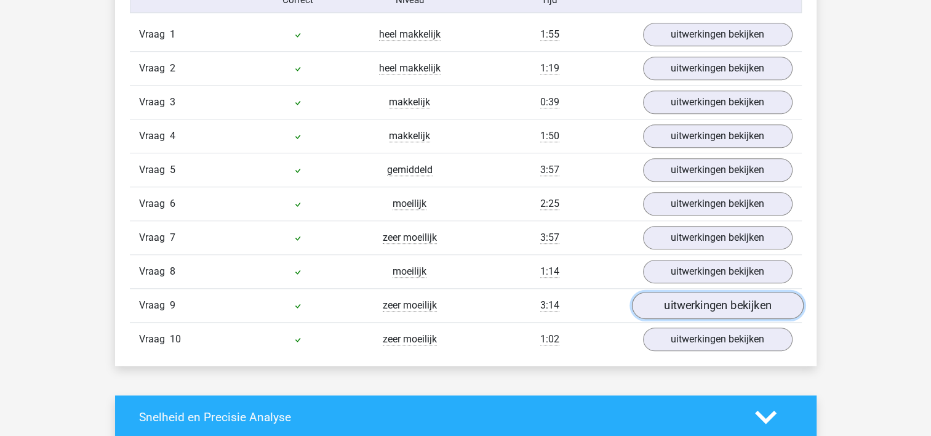
click at [708, 299] on link "uitwerkingen bekijken" at bounding box center [717, 305] width 172 height 27
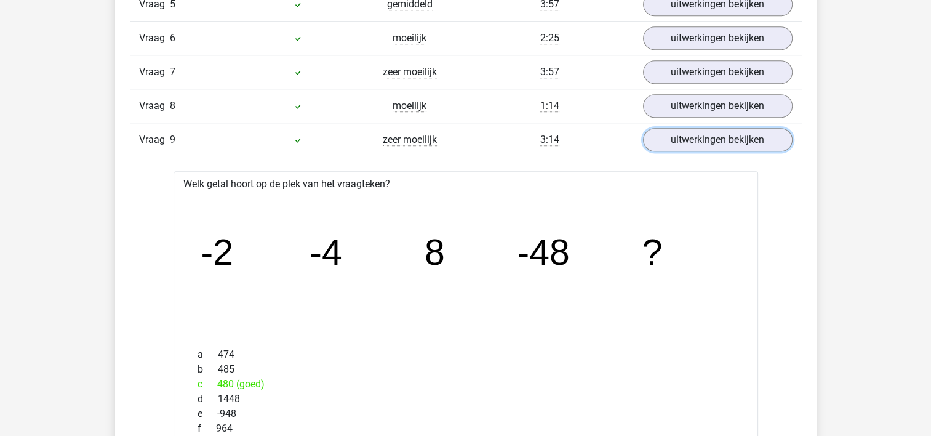
scroll to position [1192, 0]
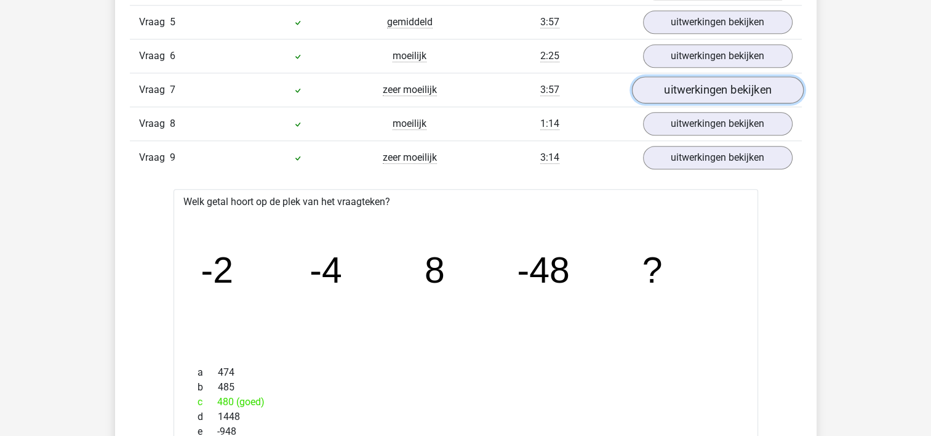
click at [730, 82] on link "uitwerkingen bekijken" at bounding box center [717, 89] width 172 height 27
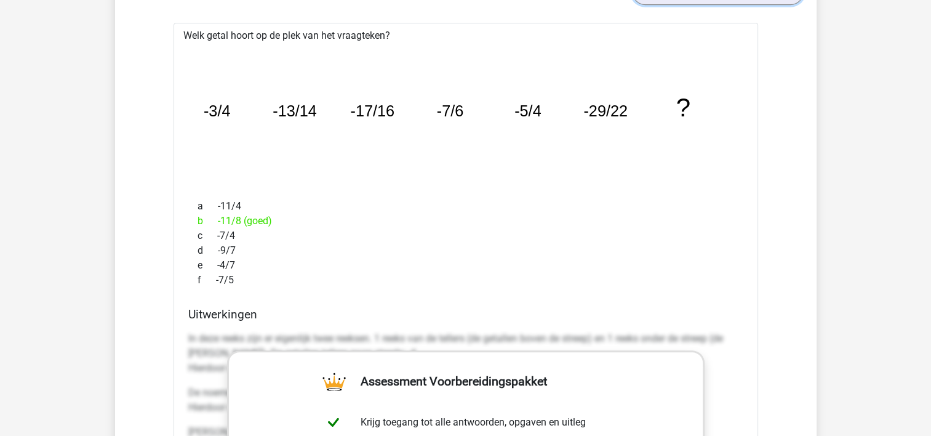
scroll to position [1266, 0]
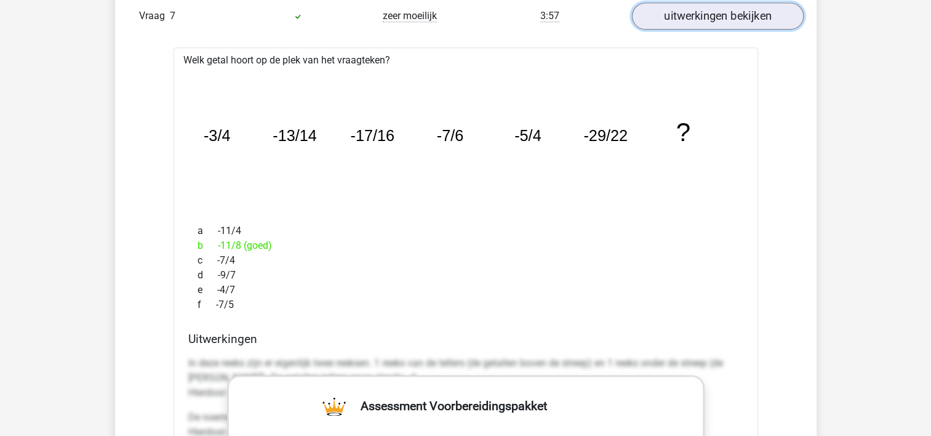
click at [707, 10] on link "uitwerkingen bekijken" at bounding box center [717, 15] width 172 height 27
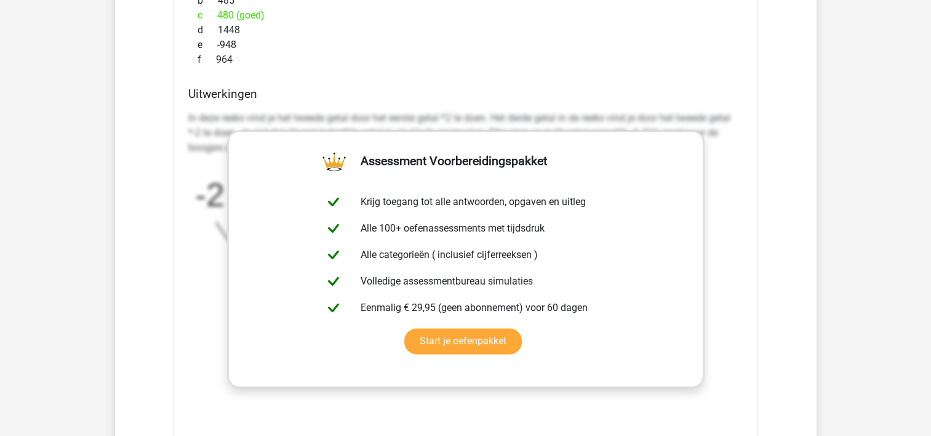
scroll to position [1610, 0]
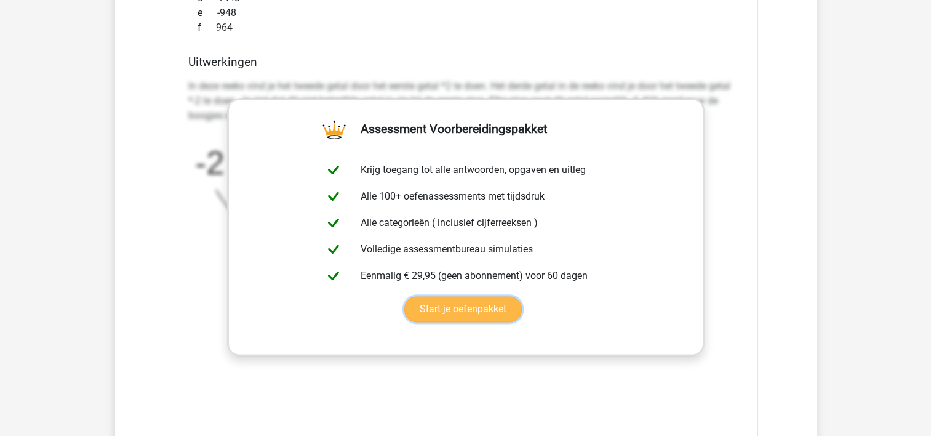
click at [460, 300] on link "Start je oefenpakket" at bounding box center [463, 309] width 118 height 26
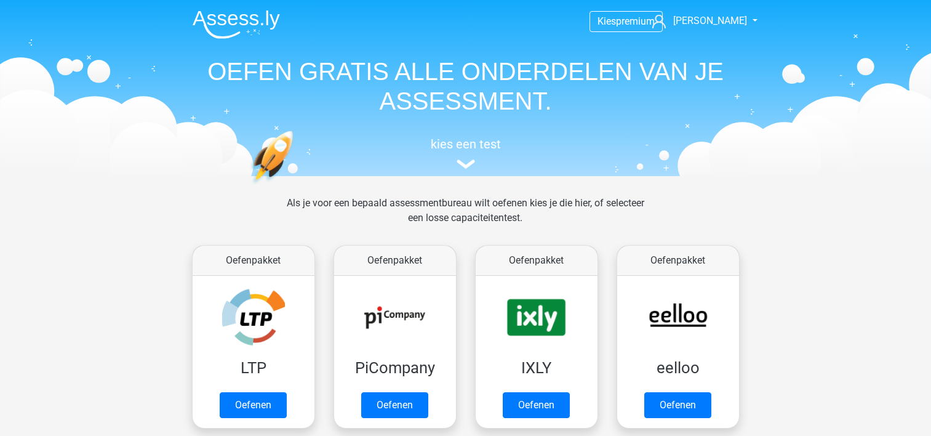
scroll to position [477, 0]
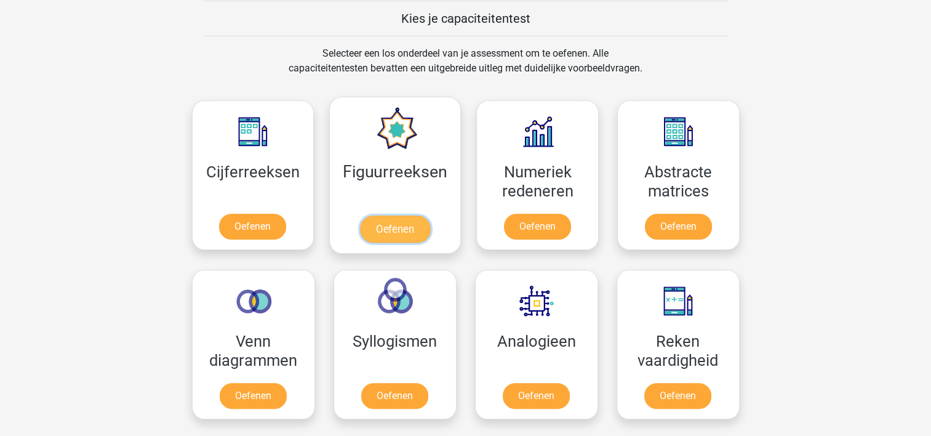
click at [377, 215] on link "Oefenen" at bounding box center [395, 228] width 70 height 27
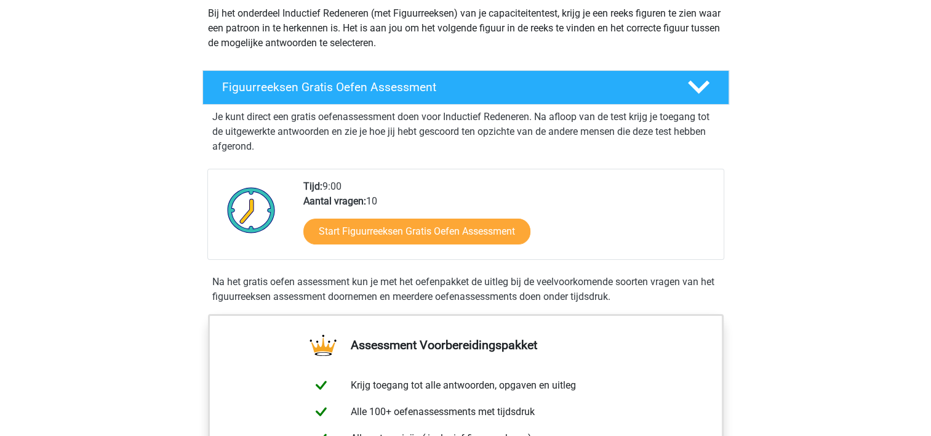
scroll to position [172, 0]
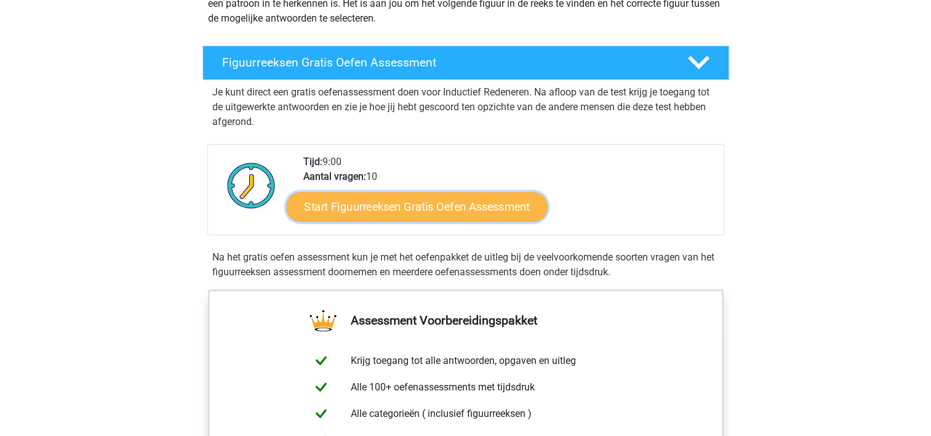
click at [367, 200] on link "Start Figuurreeksen Gratis Oefen Assessment" at bounding box center [416, 206] width 261 height 30
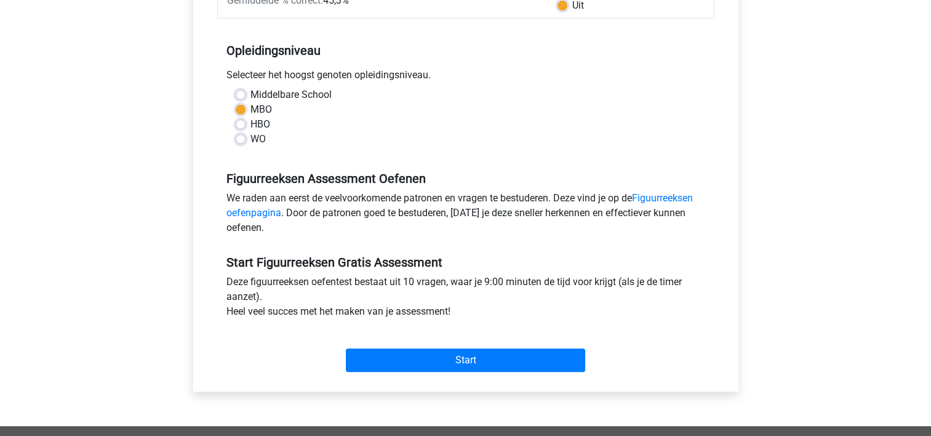
scroll to position [246, 0]
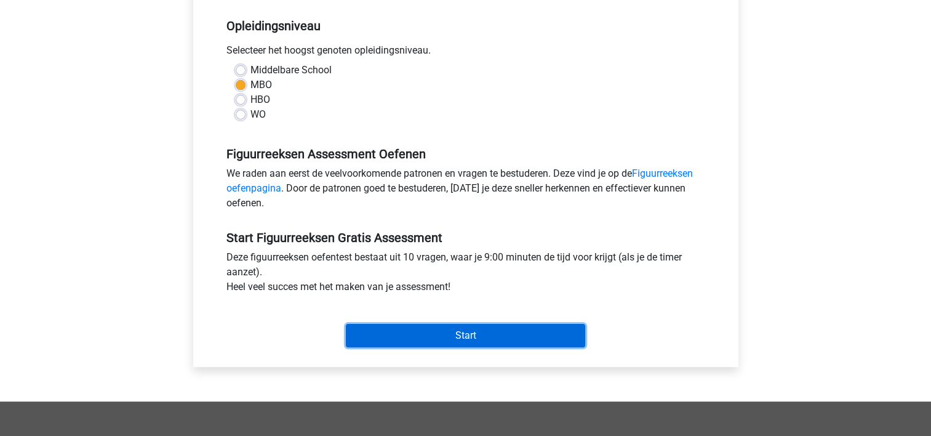
click at [399, 327] on input "Start" at bounding box center [465, 335] width 239 height 23
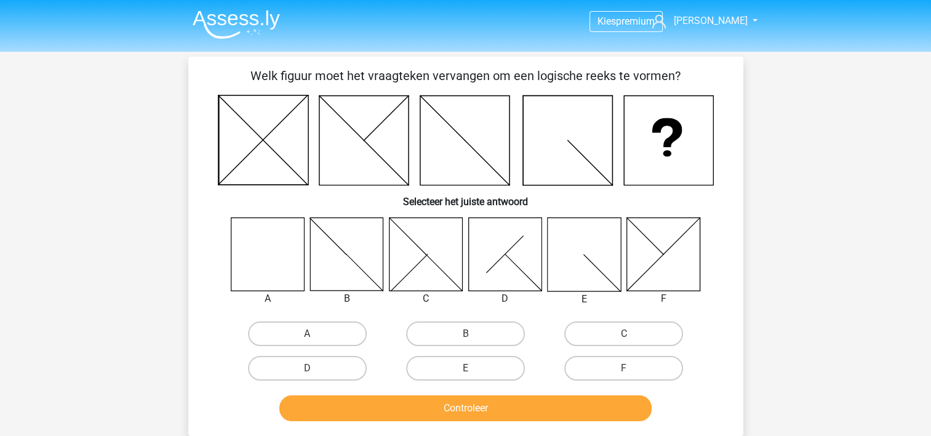
click at [252, 253] on icon at bounding box center [267, 253] width 73 height 73
click at [309, 321] on label "A" at bounding box center [307, 333] width 119 height 25
click at [309, 333] on input "A" at bounding box center [311, 337] width 8 height 8
radio input "true"
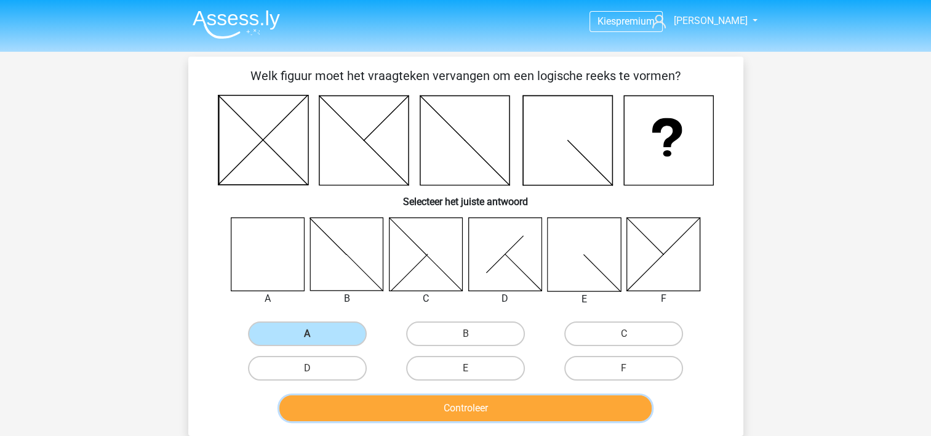
click at [381, 409] on button "Controleer" at bounding box center [465, 408] width 372 height 26
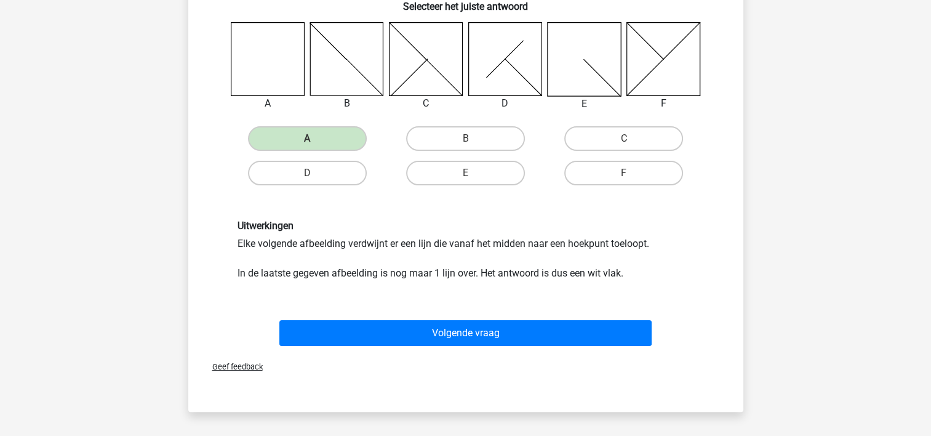
scroll to position [197, 0]
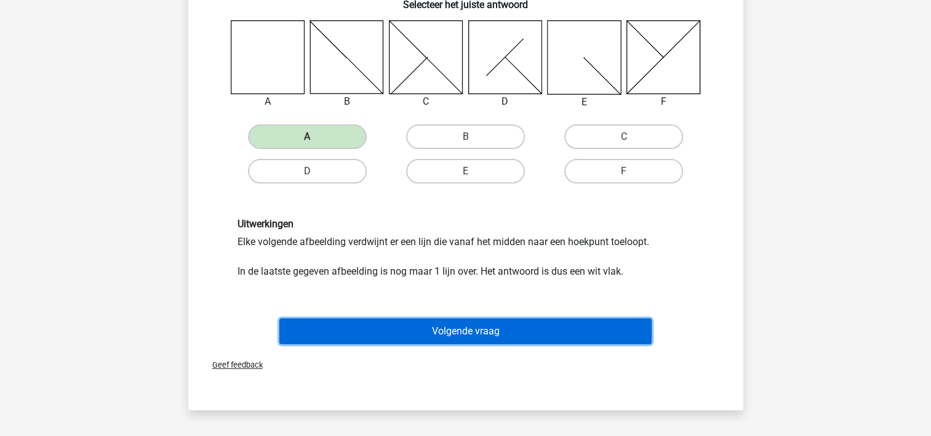
click at [453, 320] on button "Volgende vraag" at bounding box center [465, 331] width 372 height 26
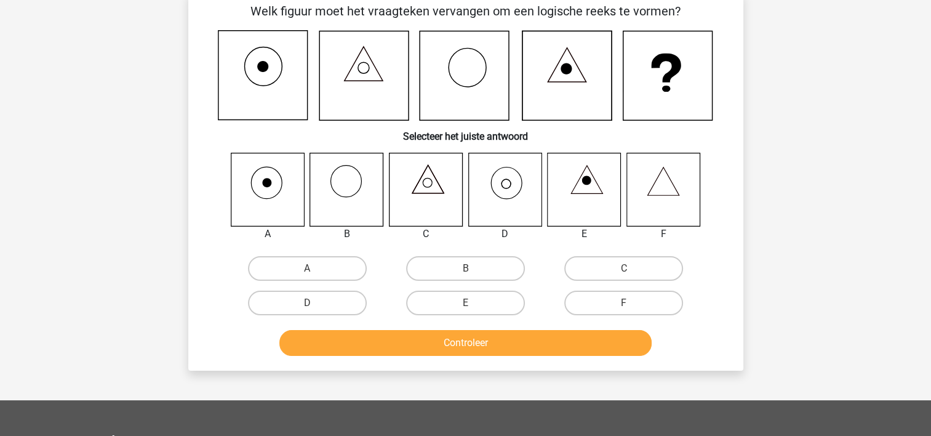
scroll to position [57, 0]
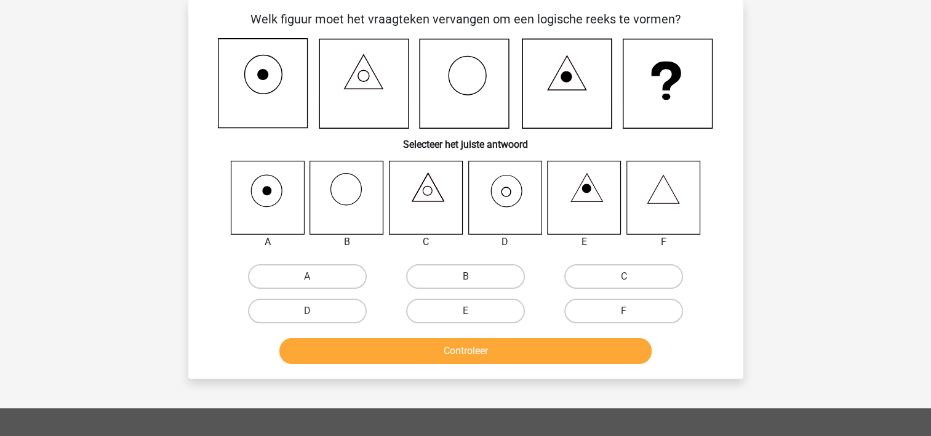
click at [670, 187] on icon at bounding box center [662, 189] width 31 height 28
click at [604, 309] on label "F" at bounding box center [623, 310] width 119 height 25
click at [624, 311] on input "F" at bounding box center [628, 315] width 8 height 8
radio input "true"
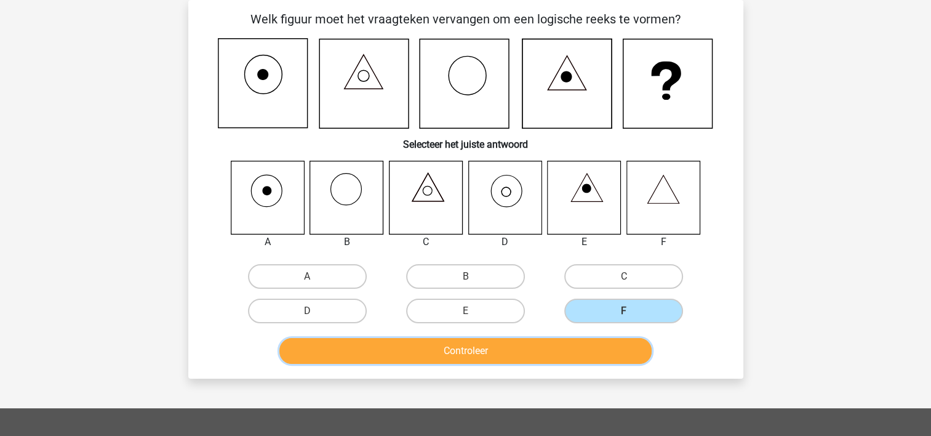
click at [510, 343] on button "Controleer" at bounding box center [465, 351] width 372 height 26
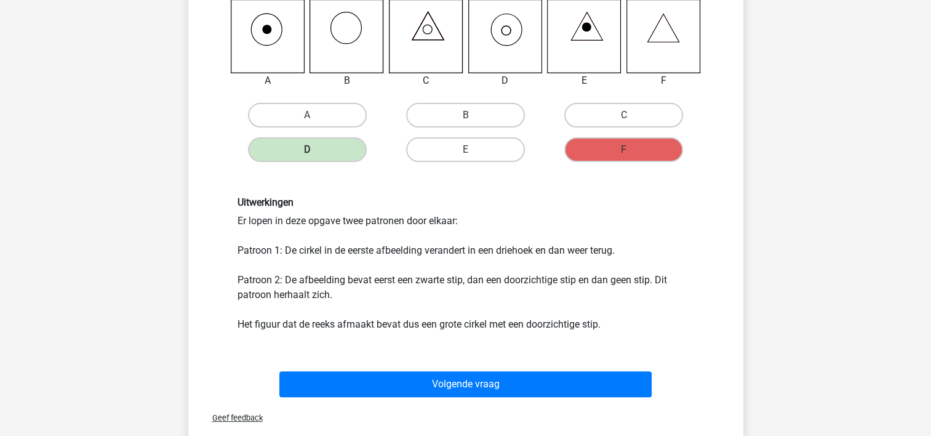
scroll to position [278, 0]
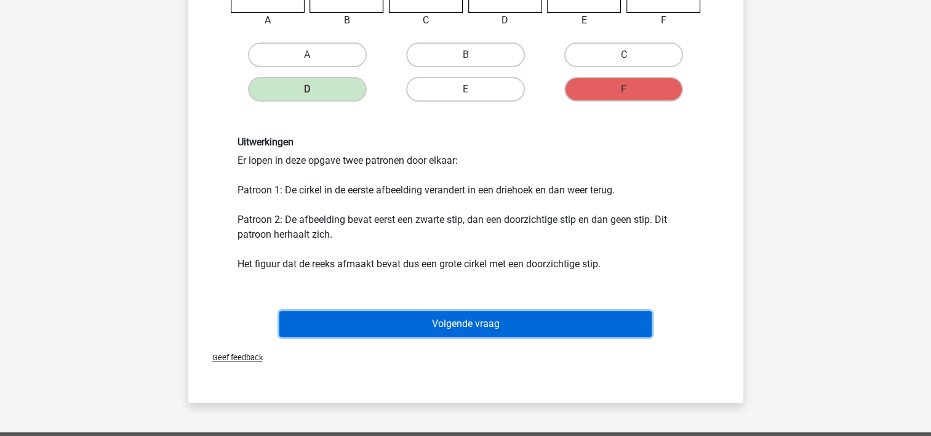
click at [469, 327] on button "Volgende vraag" at bounding box center [465, 324] width 372 height 26
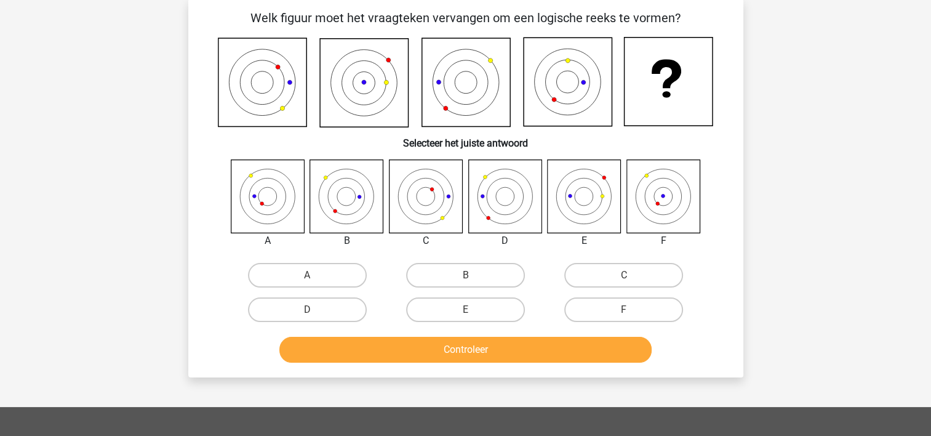
scroll to position [57, 0]
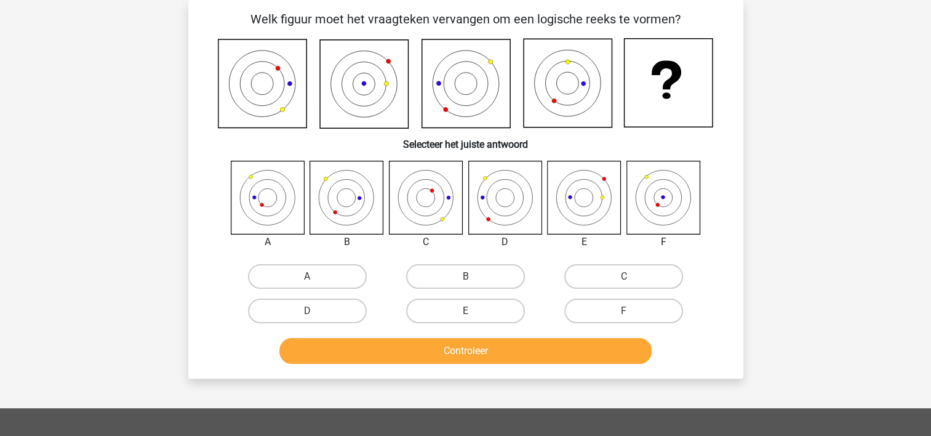
click at [425, 190] on icon at bounding box center [425, 197] width 73 height 73
click at [595, 266] on label "C" at bounding box center [623, 276] width 119 height 25
click at [624, 276] on input "C" at bounding box center [628, 280] width 8 height 8
radio input "true"
click at [493, 308] on label "E" at bounding box center [465, 310] width 119 height 25
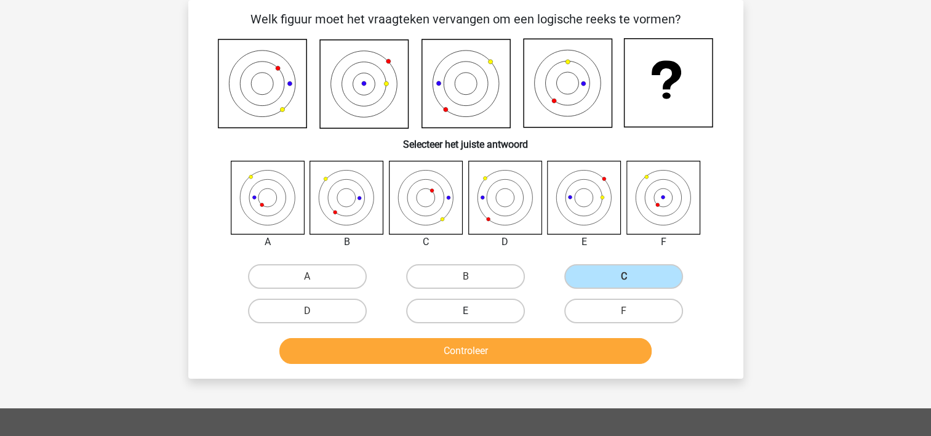
click at [473, 311] on input "E" at bounding box center [469, 315] width 8 height 8
radio input "true"
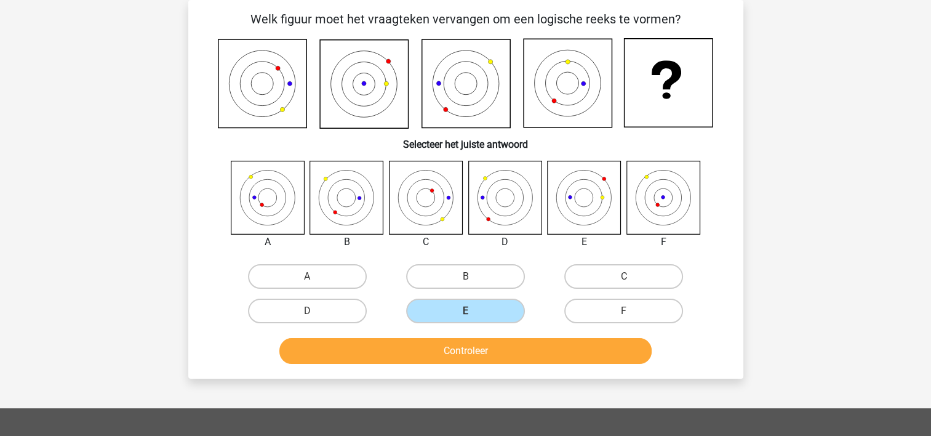
click at [482, 263] on div "B" at bounding box center [465, 276] width 158 height 34
click at [477, 271] on label "B" at bounding box center [465, 276] width 119 height 25
click at [473, 276] on input "B" at bounding box center [469, 280] width 8 height 8
radio input "true"
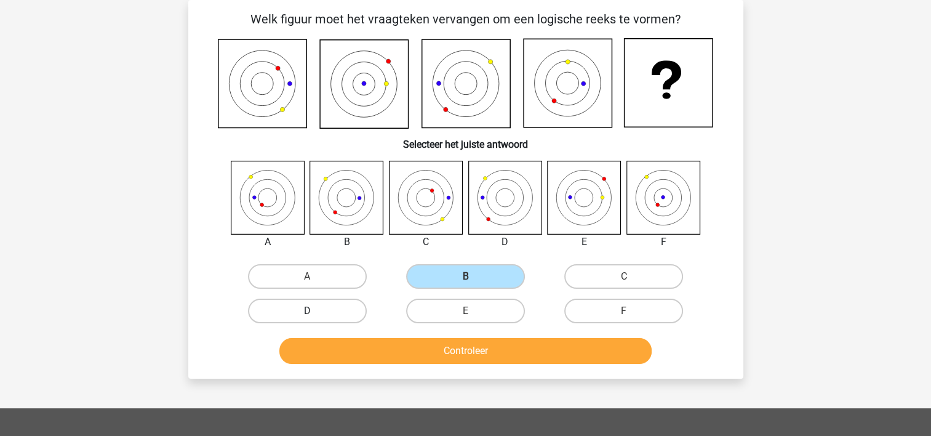
click at [338, 299] on label "D" at bounding box center [307, 310] width 119 height 25
click at [315, 311] on input "D" at bounding box center [311, 315] width 8 height 8
radio input "true"
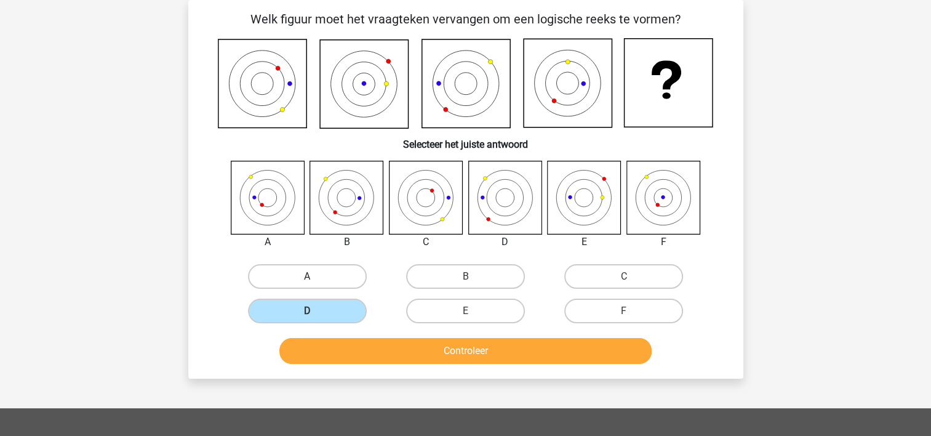
click at [329, 269] on label "A" at bounding box center [307, 276] width 119 height 25
click at [315, 276] on input "A" at bounding box center [311, 280] width 8 height 8
radio input "true"
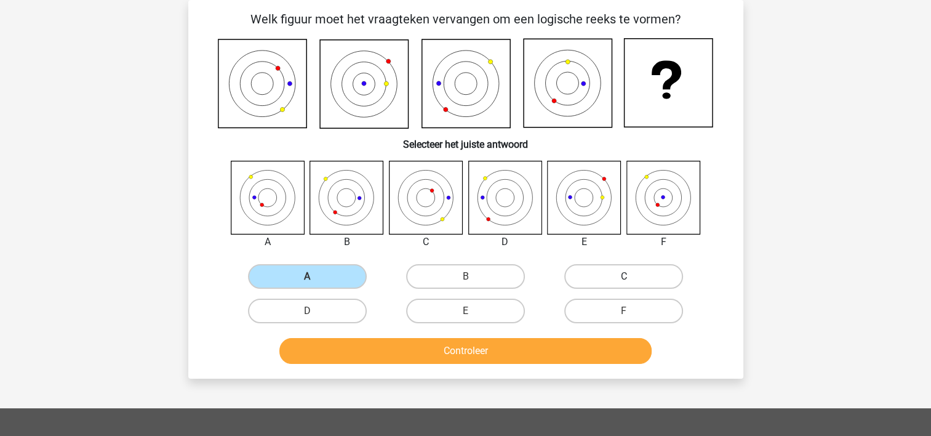
click at [599, 273] on label "C" at bounding box center [623, 276] width 119 height 25
click at [624, 276] on input "C" at bounding box center [628, 280] width 8 height 8
radio input "true"
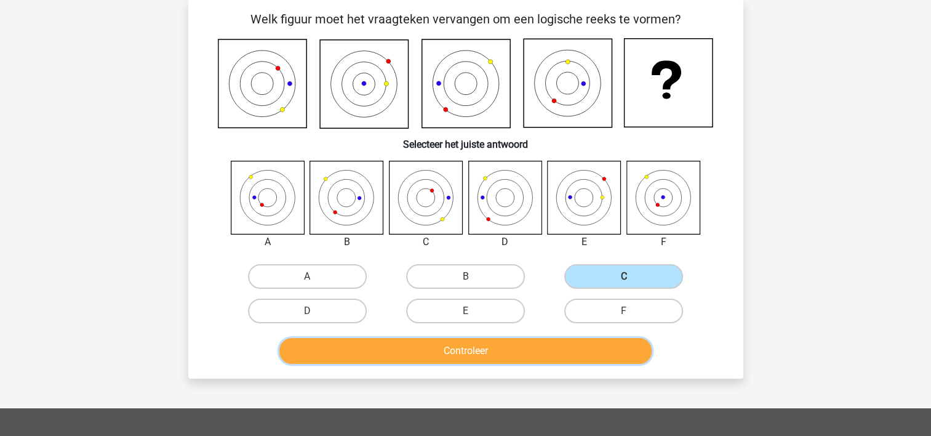
click at [490, 345] on button "Controleer" at bounding box center [465, 351] width 372 height 26
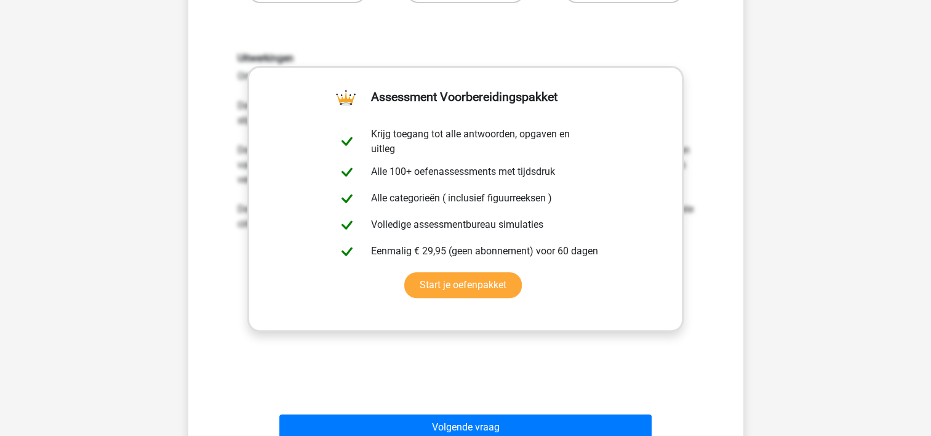
scroll to position [426, 0]
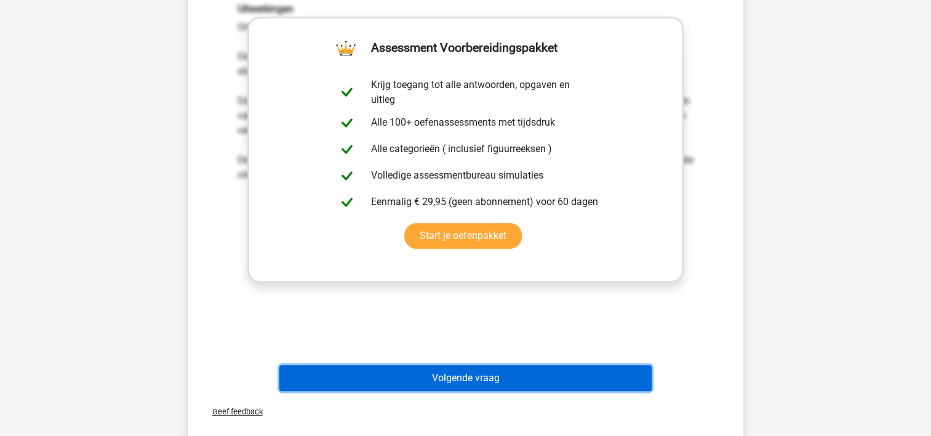
click at [469, 378] on button "Volgende vraag" at bounding box center [465, 378] width 372 height 26
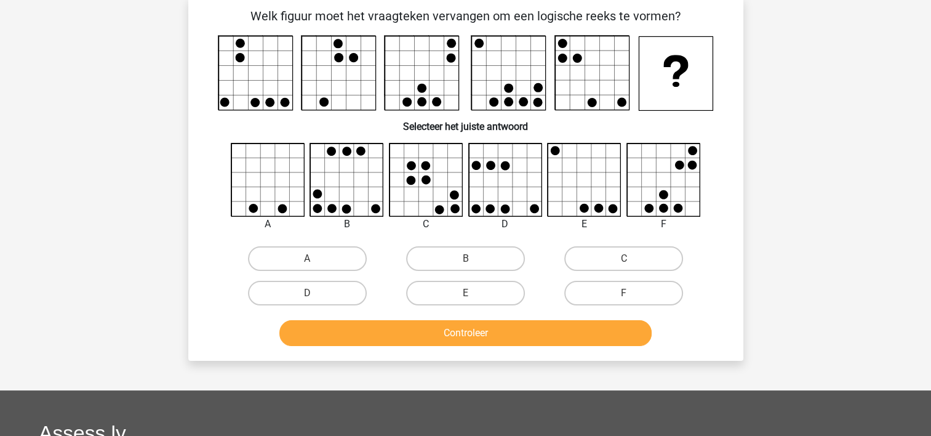
scroll to position [57, 0]
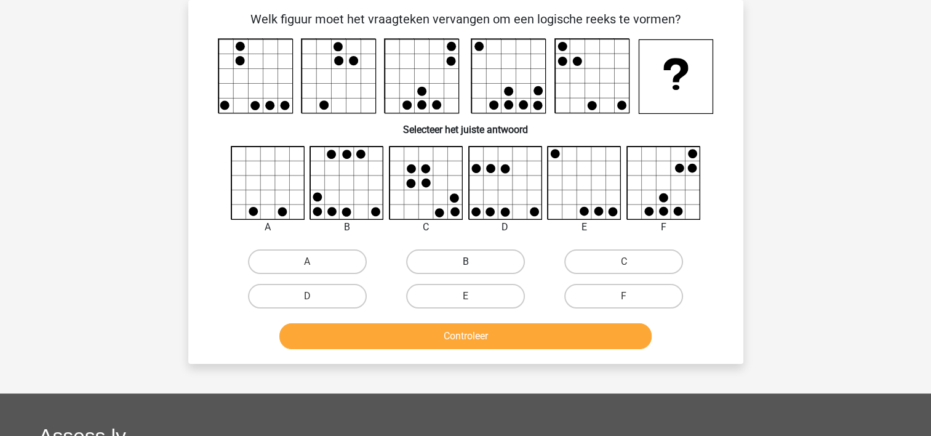
click at [468, 257] on label "B" at bounding box center [465, 261] width 119 height 25
click at [468, 261] on input "B" at bounding box center [469, 265] width 8 height 8
radio input "true"
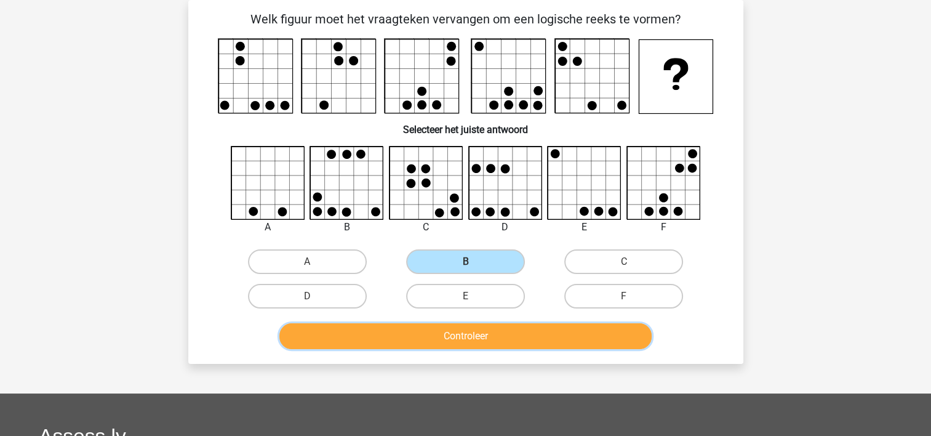
click at [453, 333] on button "Controleer" at bounding box center [465, 336] width 372 height 26
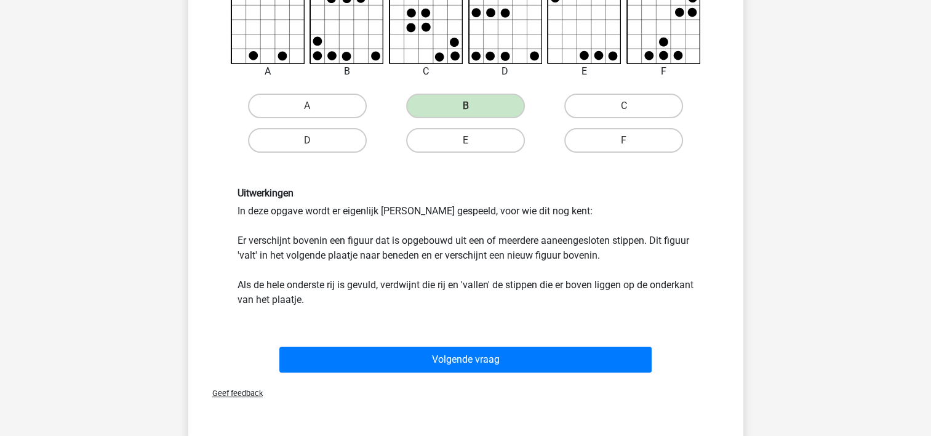
scroll to position [253, 0]
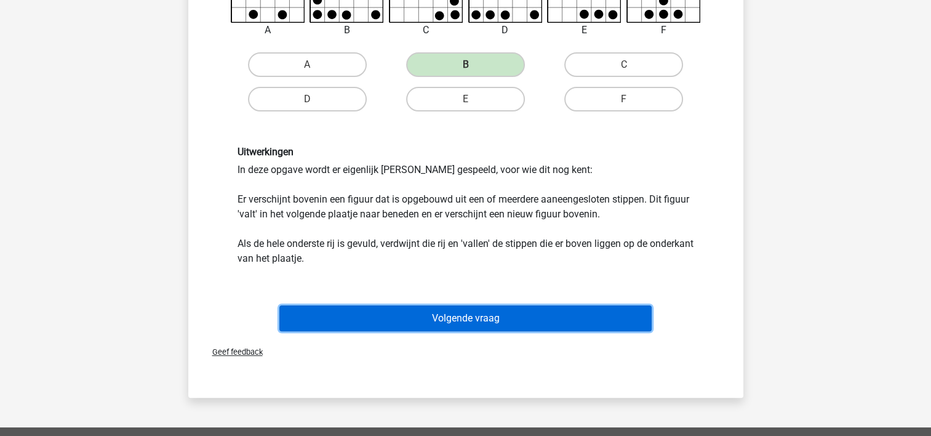
click at [468, 311] on button "Volgende vraag" at bounding box center [465, 318] width 372 height 26
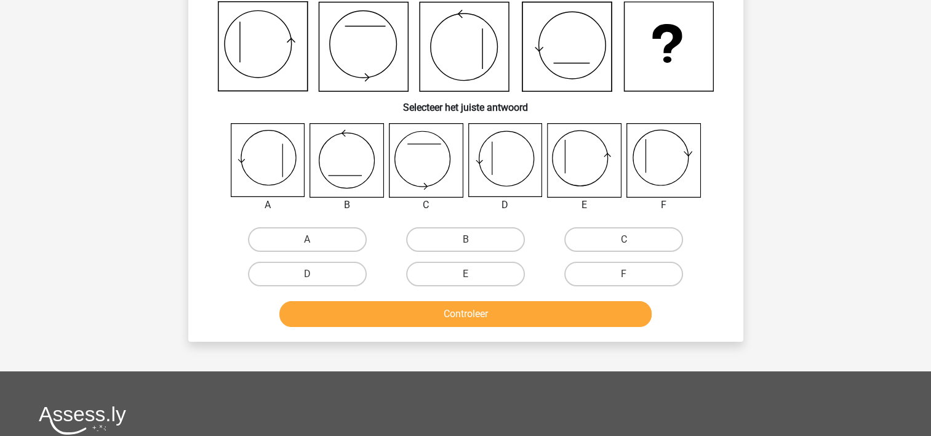
scroll to position [57, 0]
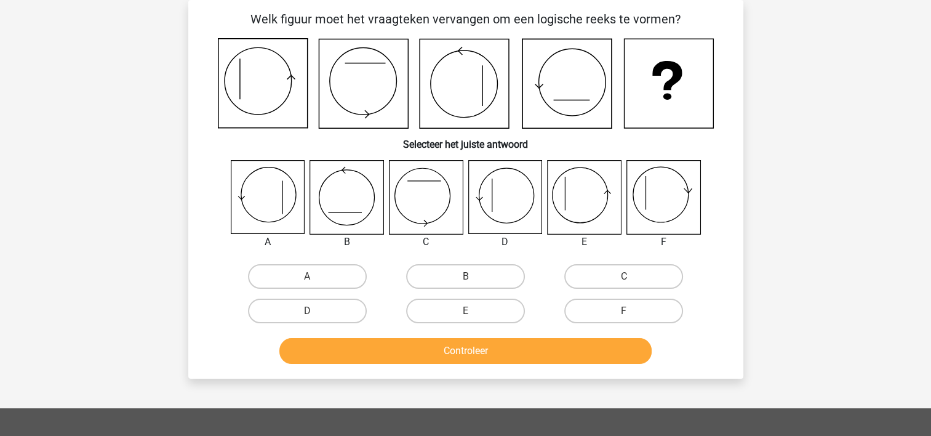
click at [468, 311] on input "E" at bounding box center [469, 315] width 8 height 8
radio input "true"
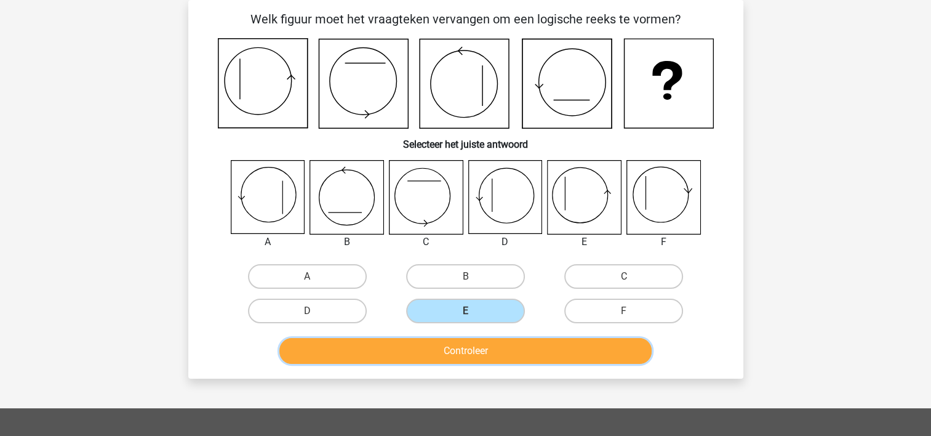
click at [458, 349] on button "Controleer" at bounding box center [465, 351] width 372 height 26
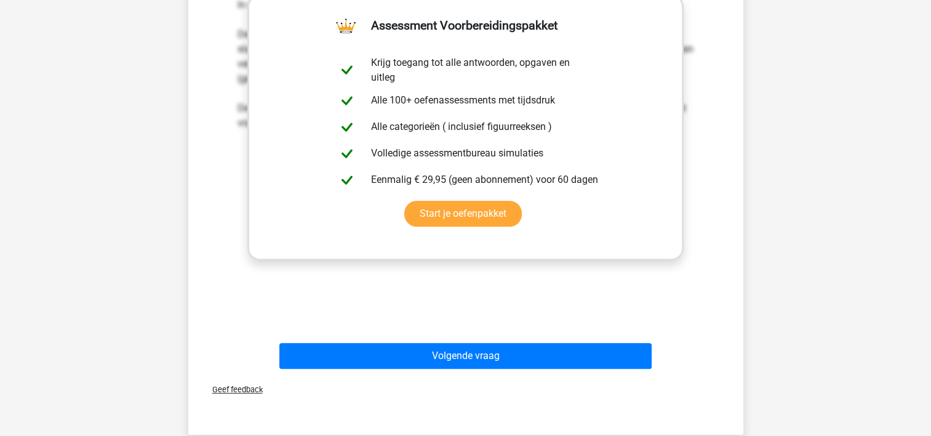
scroll to position [450, 0]
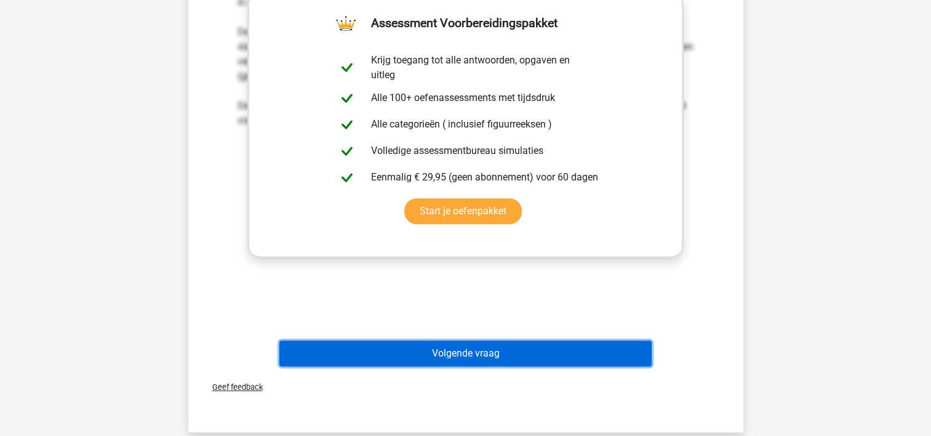
click at [459, 349] on button "Volgende vraag" at bounding box center [465, 353] width 372 height 26
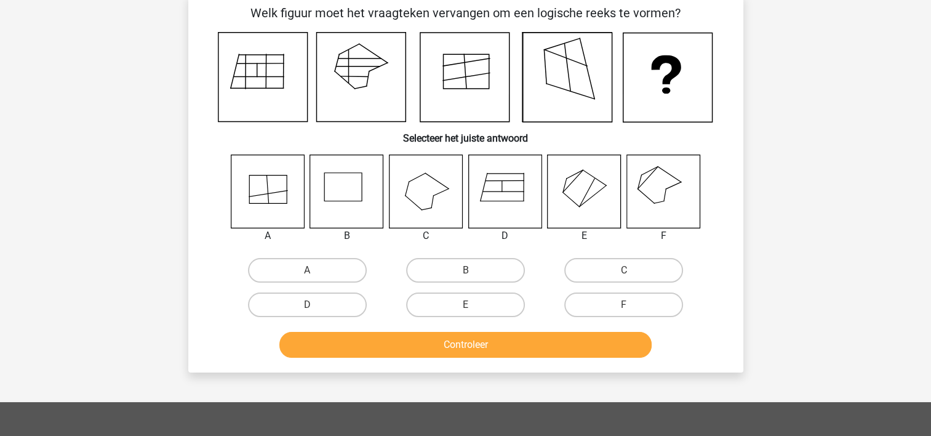
scroll to position [57, 0]
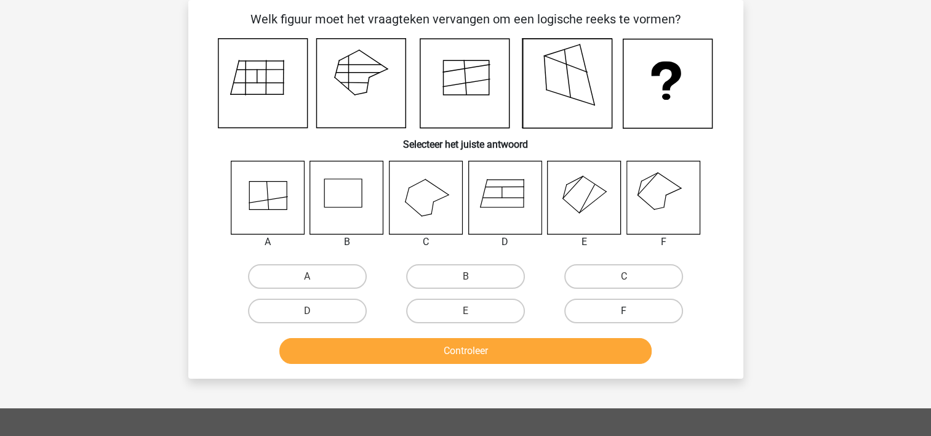
click at [619, 303] on label "F" at bounding box center [623, 310] width 119 height 25
click at [624, 311] on input "F" at bounding box center [628, 315] width 8 height 8
radio input "true"
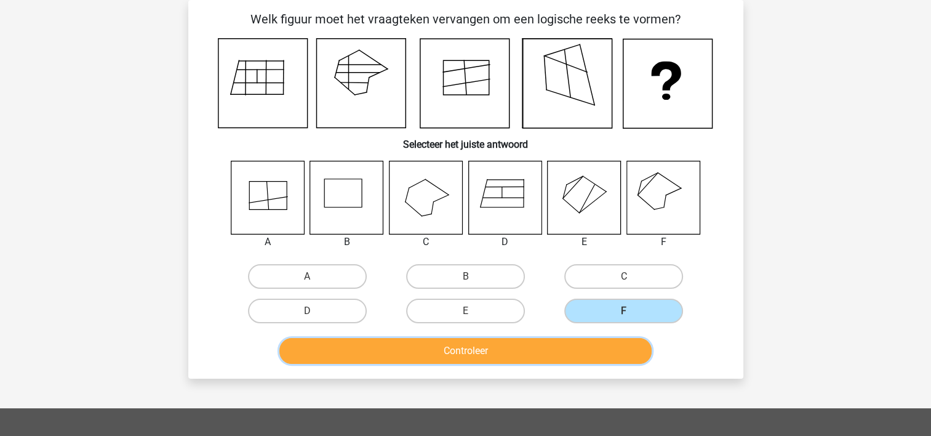
click at [581, 347] on button "Controleer" at bounding box center [465, 351] width 372 height 26
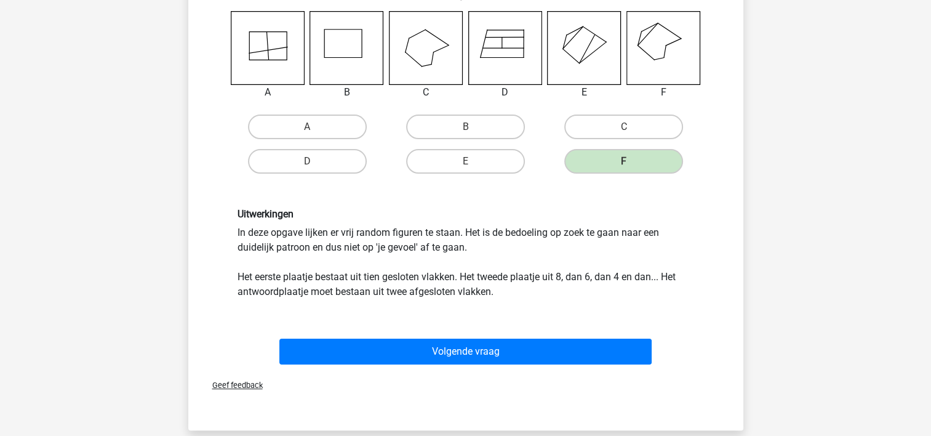
scroll to position [327, 0]
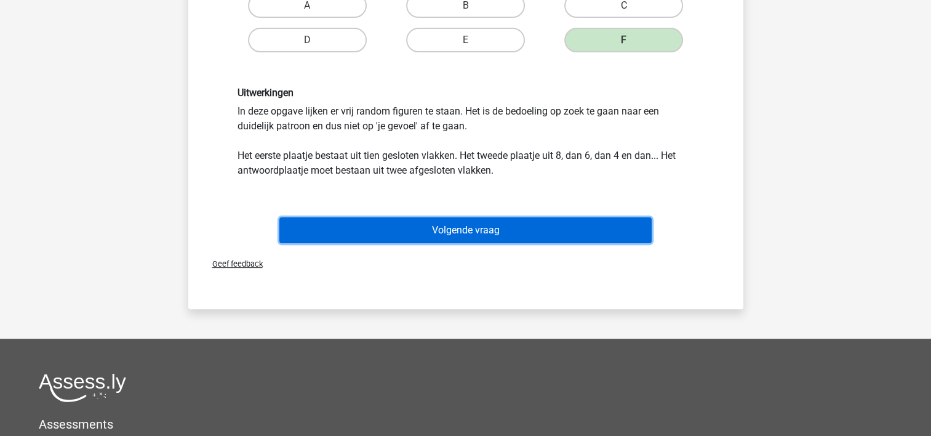
click at [486, 224] on button "Volgende vraag" at bounding box center [465, 230] width 372 height 26
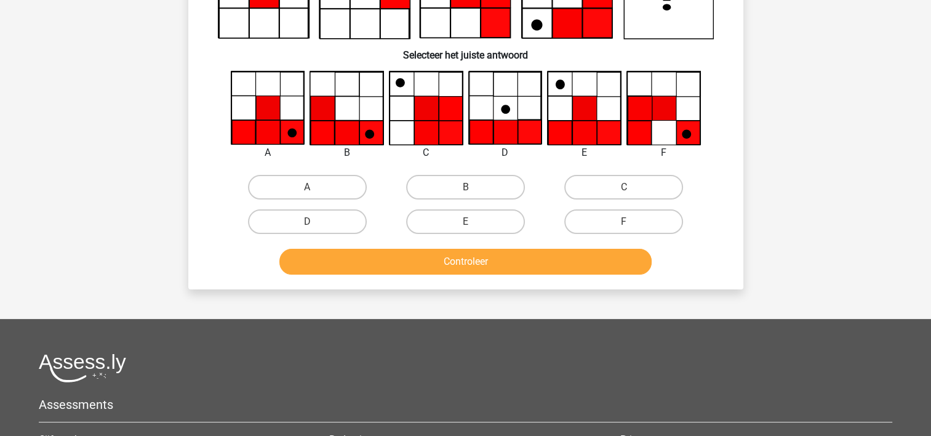
scroll to position [57, 0]
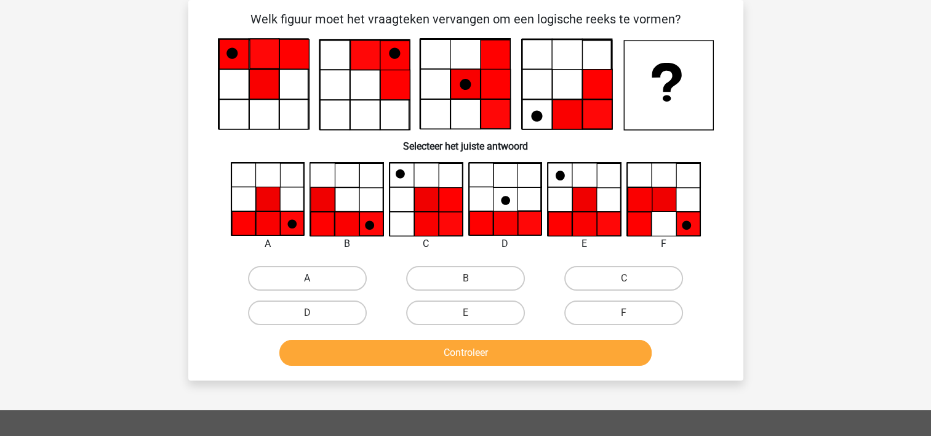
click at [283, 276] on label "A" at bounding box center [307, 278] width 119 height 25
click at [307, 278] on input "A" at bounding box center [311, 282] width 8 height 8
radio input "true"
click at [367, 347] on button "Controleer" at bounding box center [465, 353] width 372 height 26
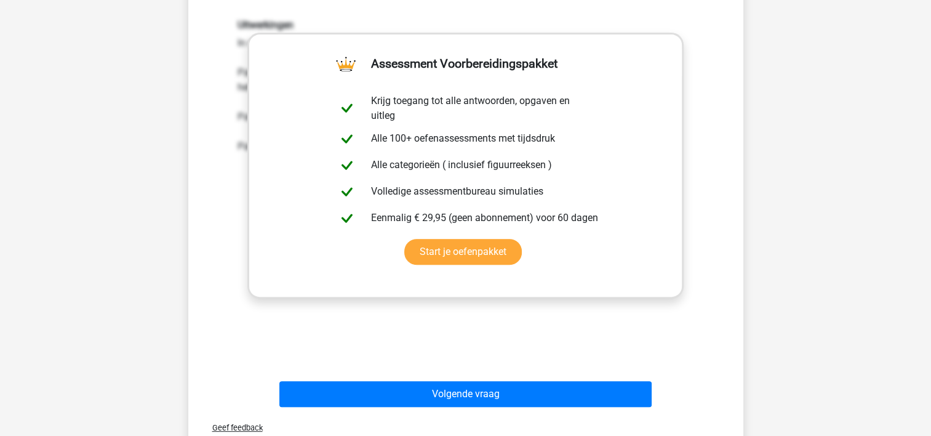
scroll to position [450, 0]
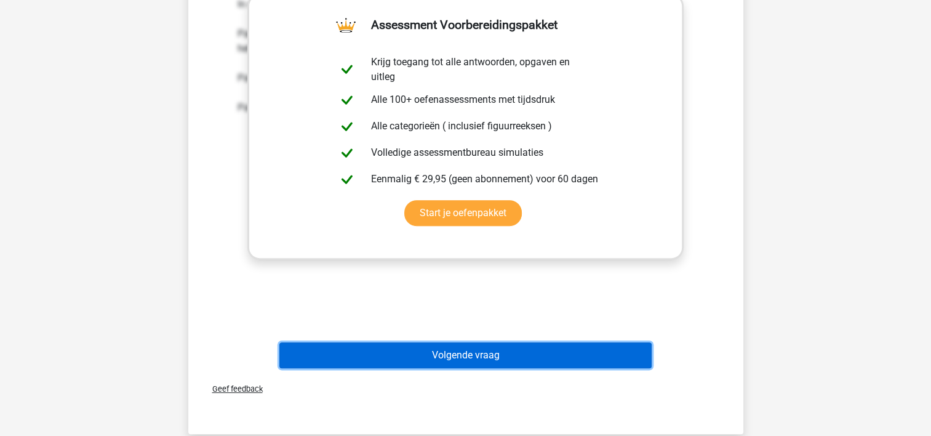
click at [375, 353] on button "Volgende vraag" at bounding box center [465, 355] width 372 height 26
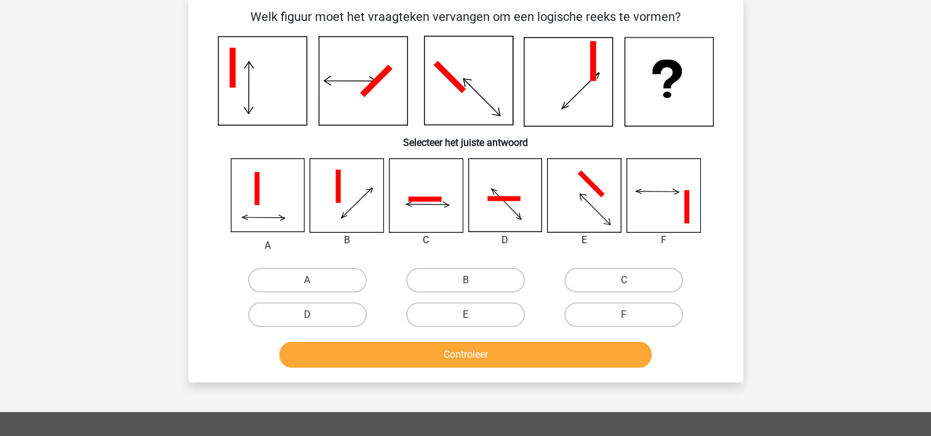
scroll to position [57, 0]
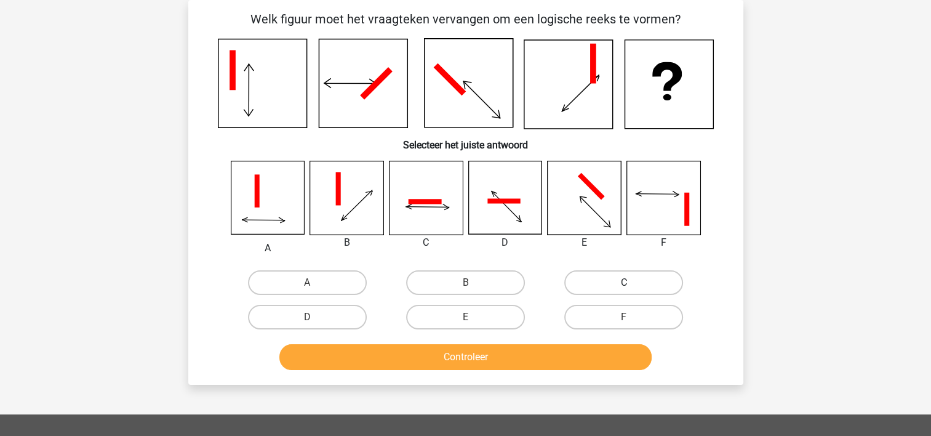
click at [613, 281] on label "C" at bounding box center [623, 282] width 119 height 25
click at [624, 282] on input "C" at bounding box center [628, 286] width 8 height 8
radio input "true"
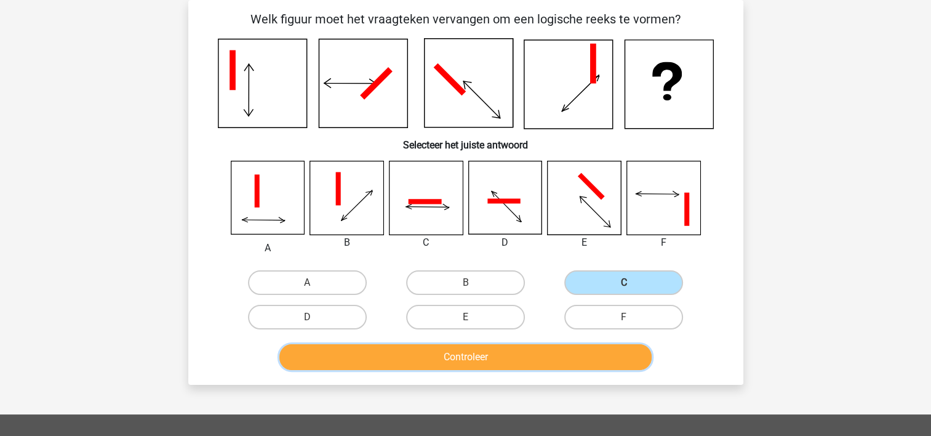
click at [534, 349] on button "Controleer" at bounding box center [465, 357] width 372 height 26
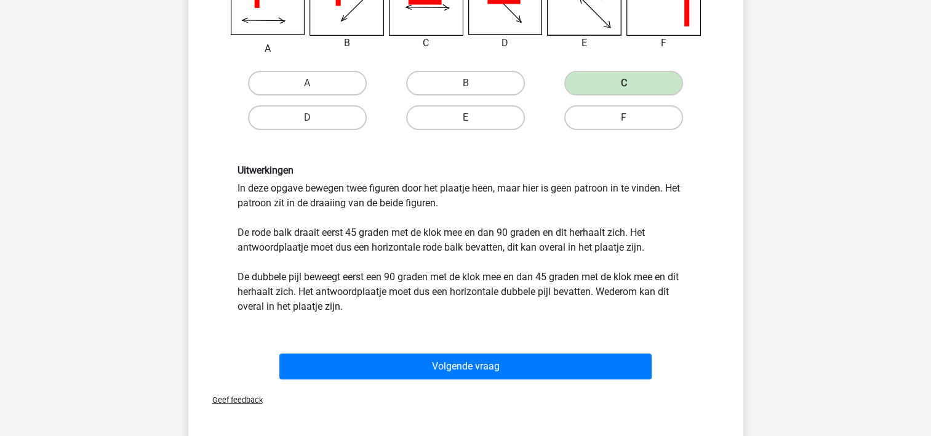
scroll to position [278, 0]
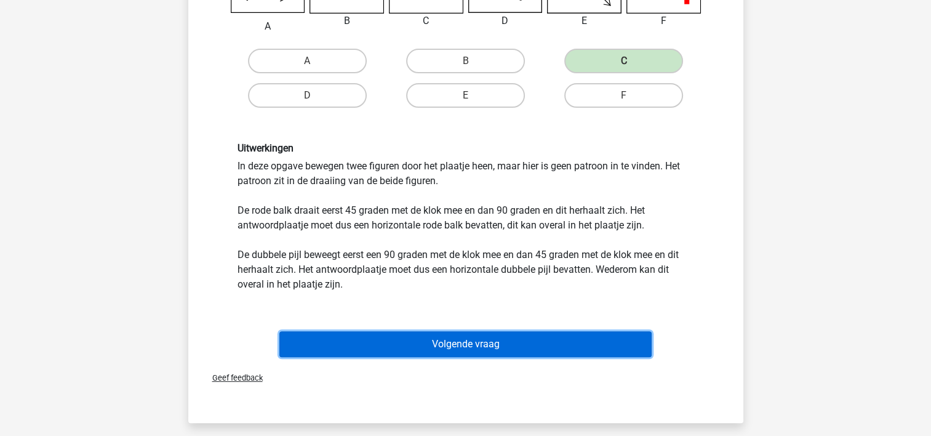
click at [496, 337] on button "Volgende vraag" at bounding box center [465, 344] width 372 height 26
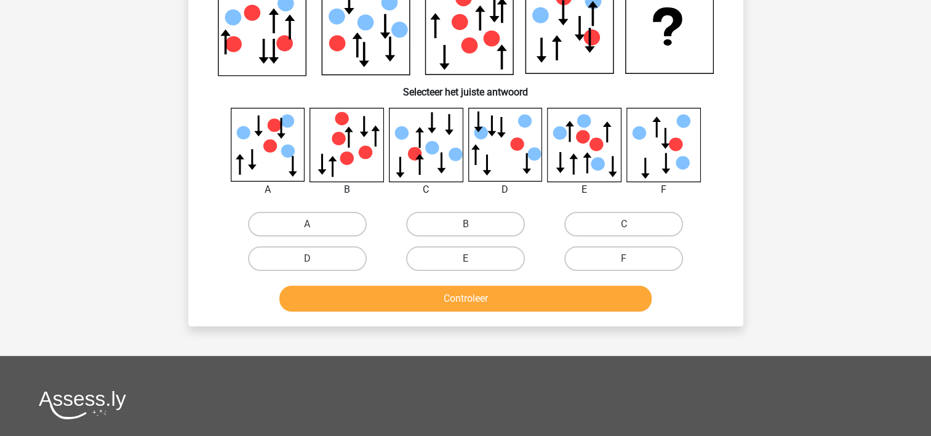
scroll to position [57, 0]
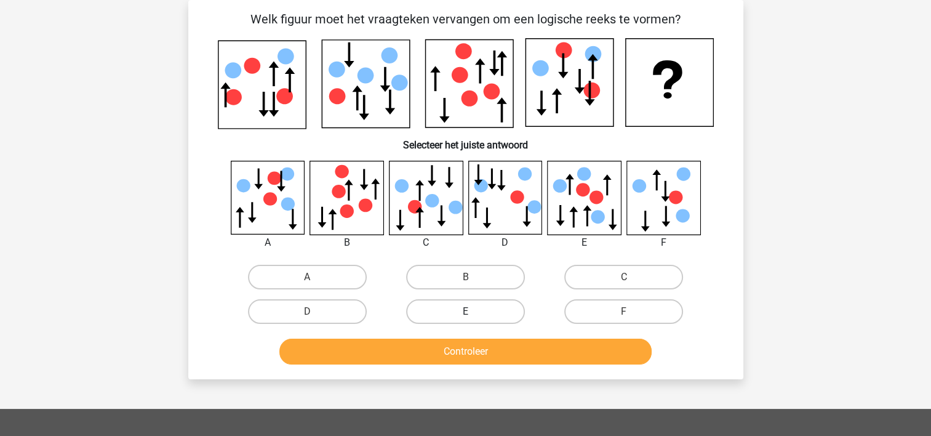
click at [486, 304] on label "E" at bounding box center [465, 311] width 119 height 25
click at [473, 311] on input "E" at bounding box center [469, 315] width 8 height 8
radio input "true"
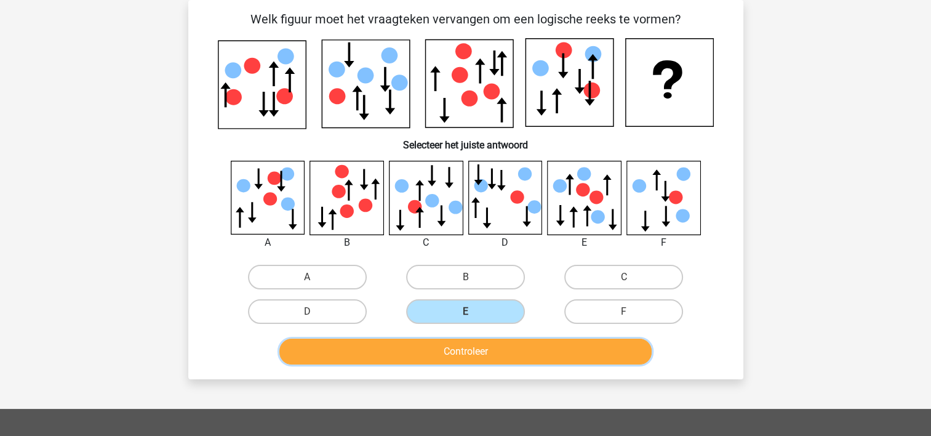
click at [473, 341] on button "Controleer" at bounding box center [465, 351] width 372 height 26
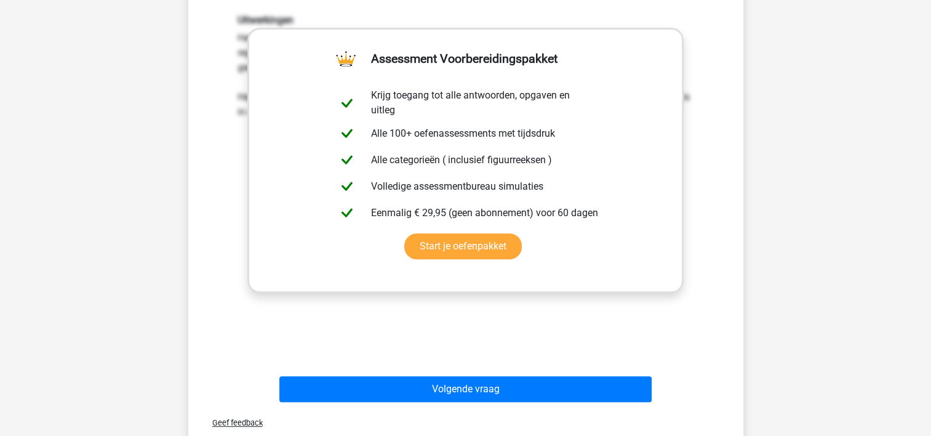
scroll to position [426, 0]
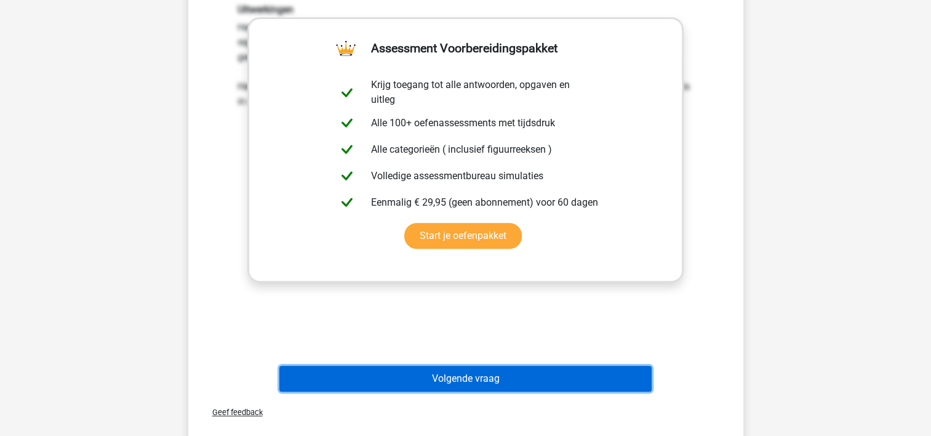
click at [452, 375] on button "Volgende vraag" at bounding box center [465, 378] width 372 height 26
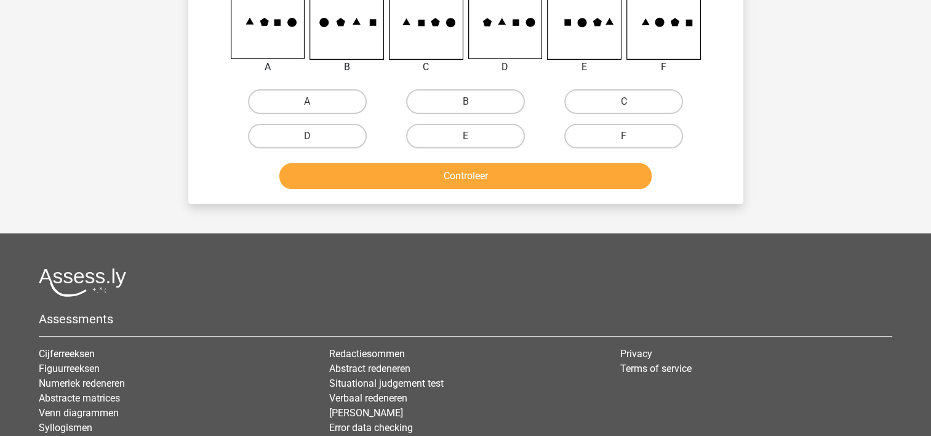
scroll to position [57, 0]
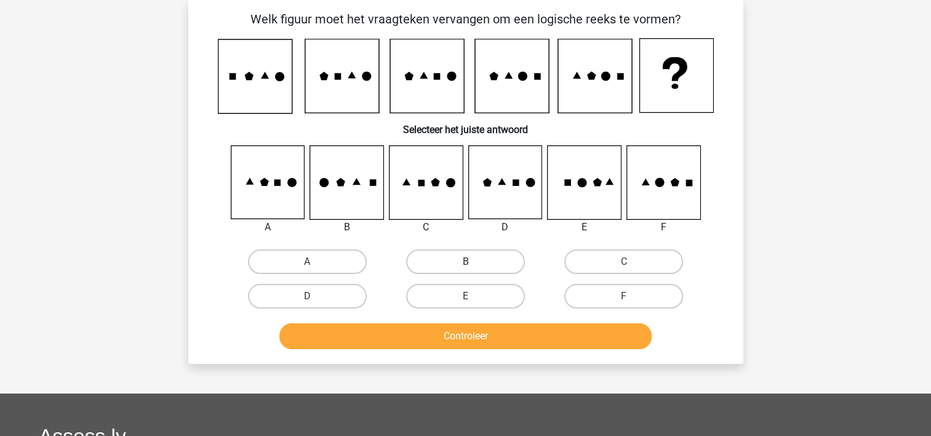
click at [438, 260] on label "B" at bounding box center [465, 261] width 119 height 25
click at [465, 261] on input "B" at bounding box center [469, 265] width 8 height 8
radio input "true"
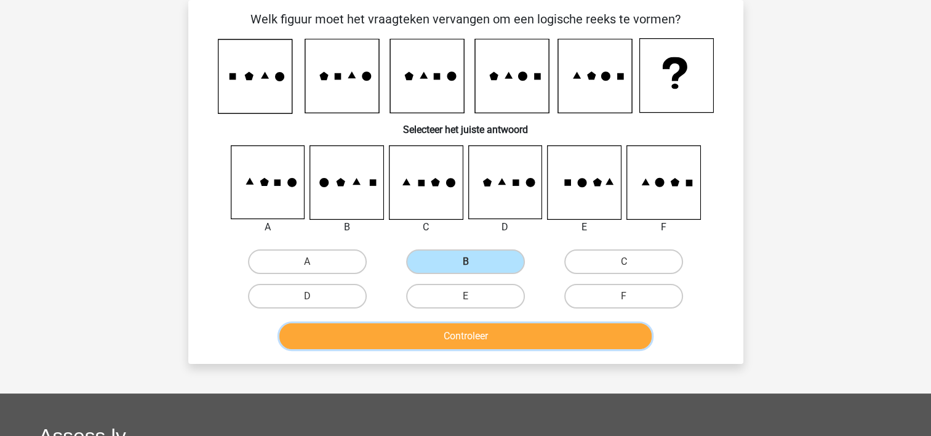
click at [429, 332] on button "Controleer" at bounding box center [465, 336] width 372 height 26
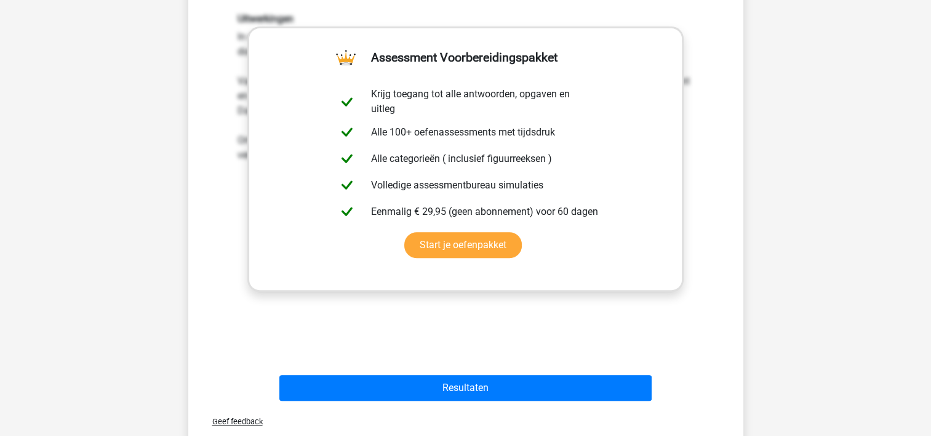
scroll to position [450, 0]
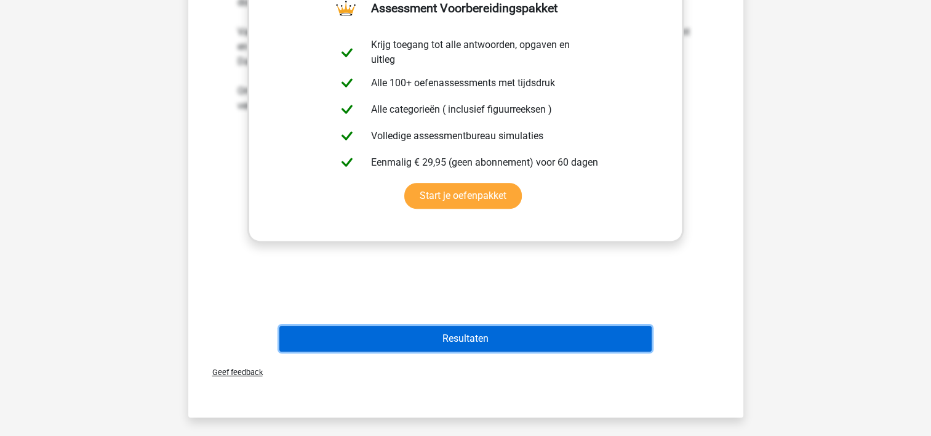
click at [428, 333] on button "Resultaten" at bounding box center [465, 338] width 372 height 26
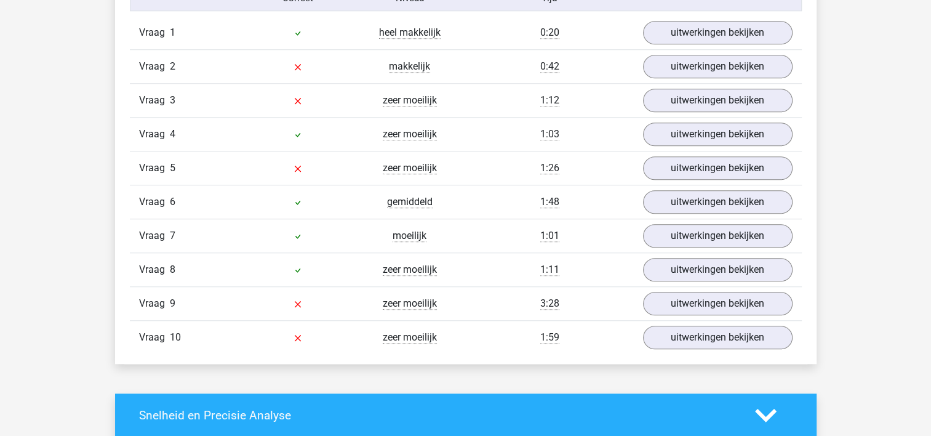
scroll to position [1058, 0]
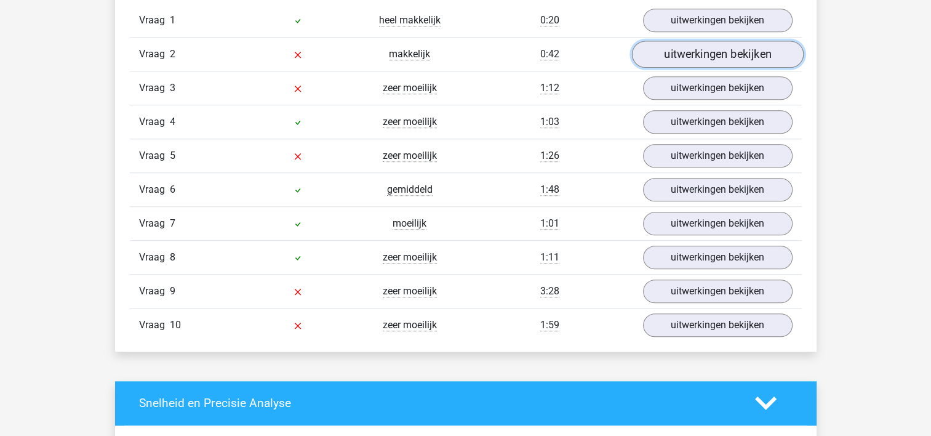
click at [720, 48] on link "uitwerkingen bekijken" at bounding box center [717, 54] width 172 height 27
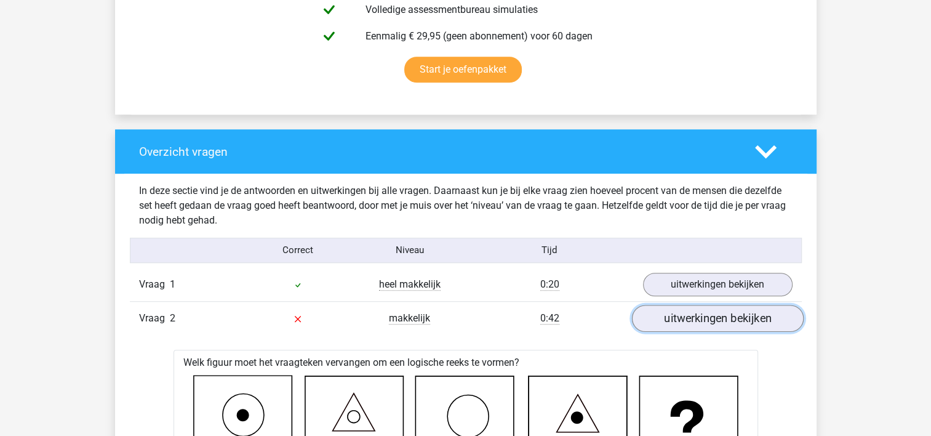
scroll to position [788, 0]
